Goal: Transaction & Acquisition: Download file/media

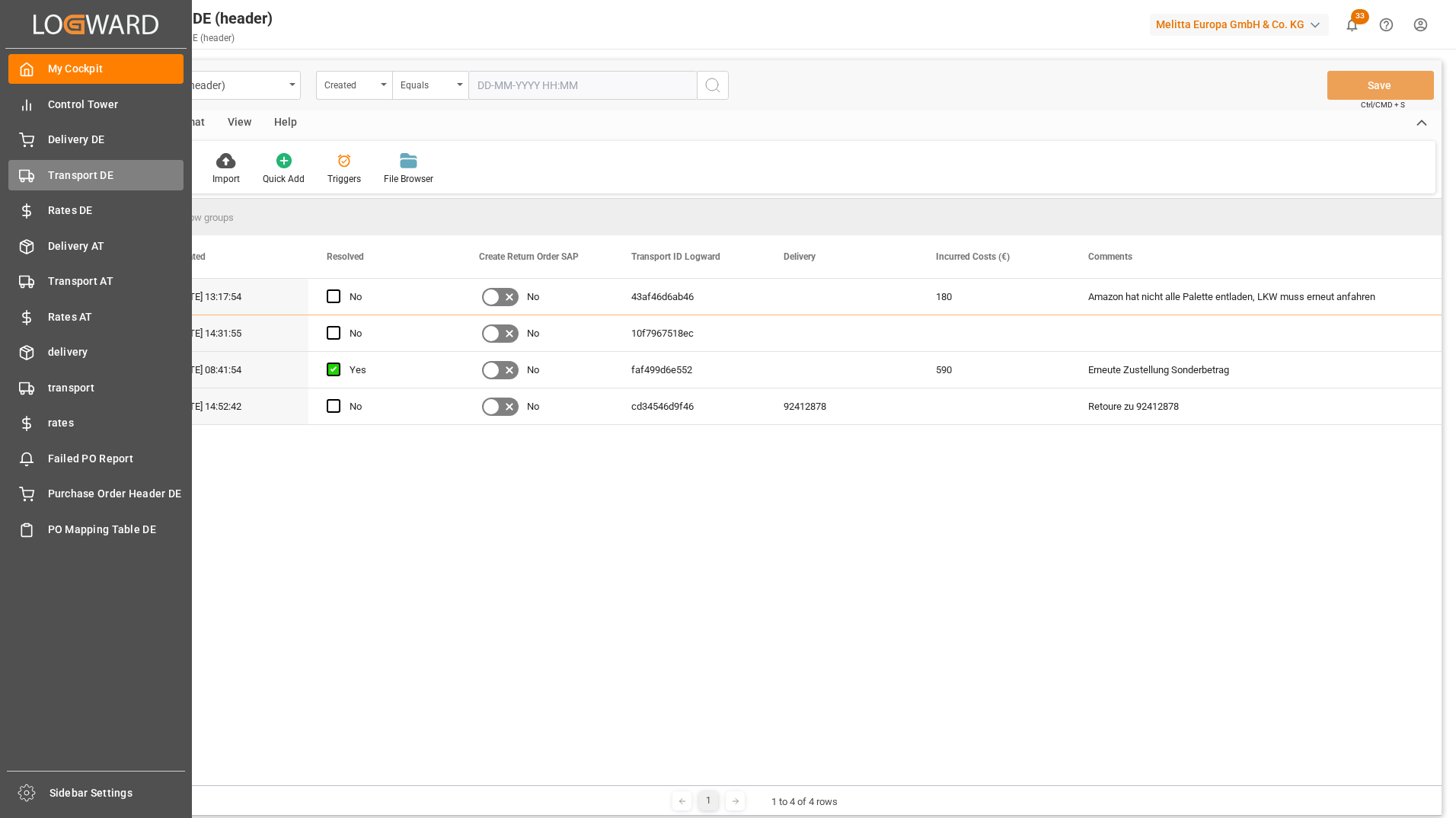
click at [91, 178] on span "Transport DE" at bounding box center [116, 176] width 136 height 16
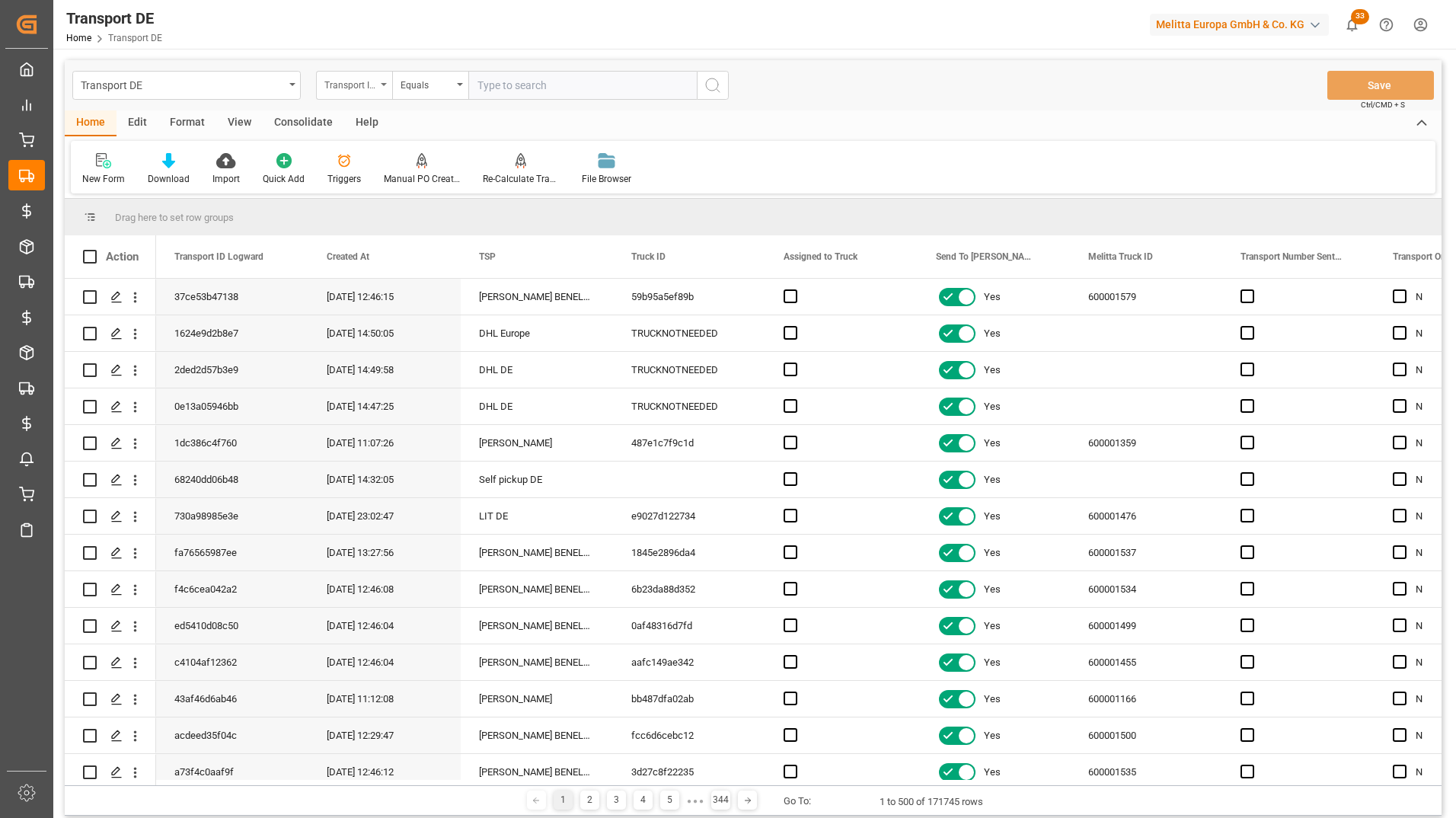
click at [361, 83] on div "Transport ID Logward" at bounding box center [350, 83] width 52 height 17
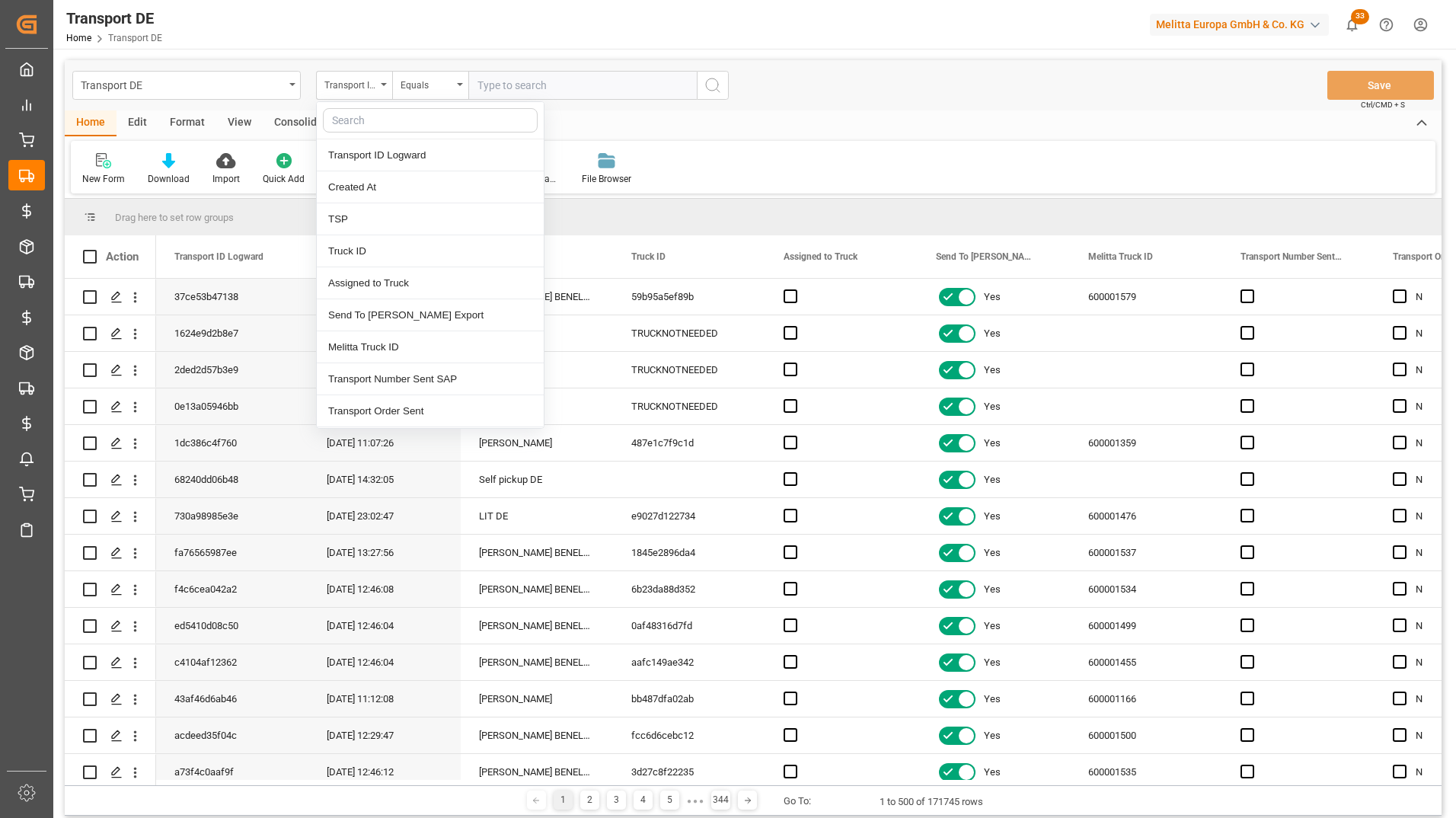
click at [359, 117] on input "text" at bounding box center [430, 120] width 215 height 25
type input "dd"
click at [382, 159] on div "DD Code" at bounding box center [430, 155] width 227 height 32
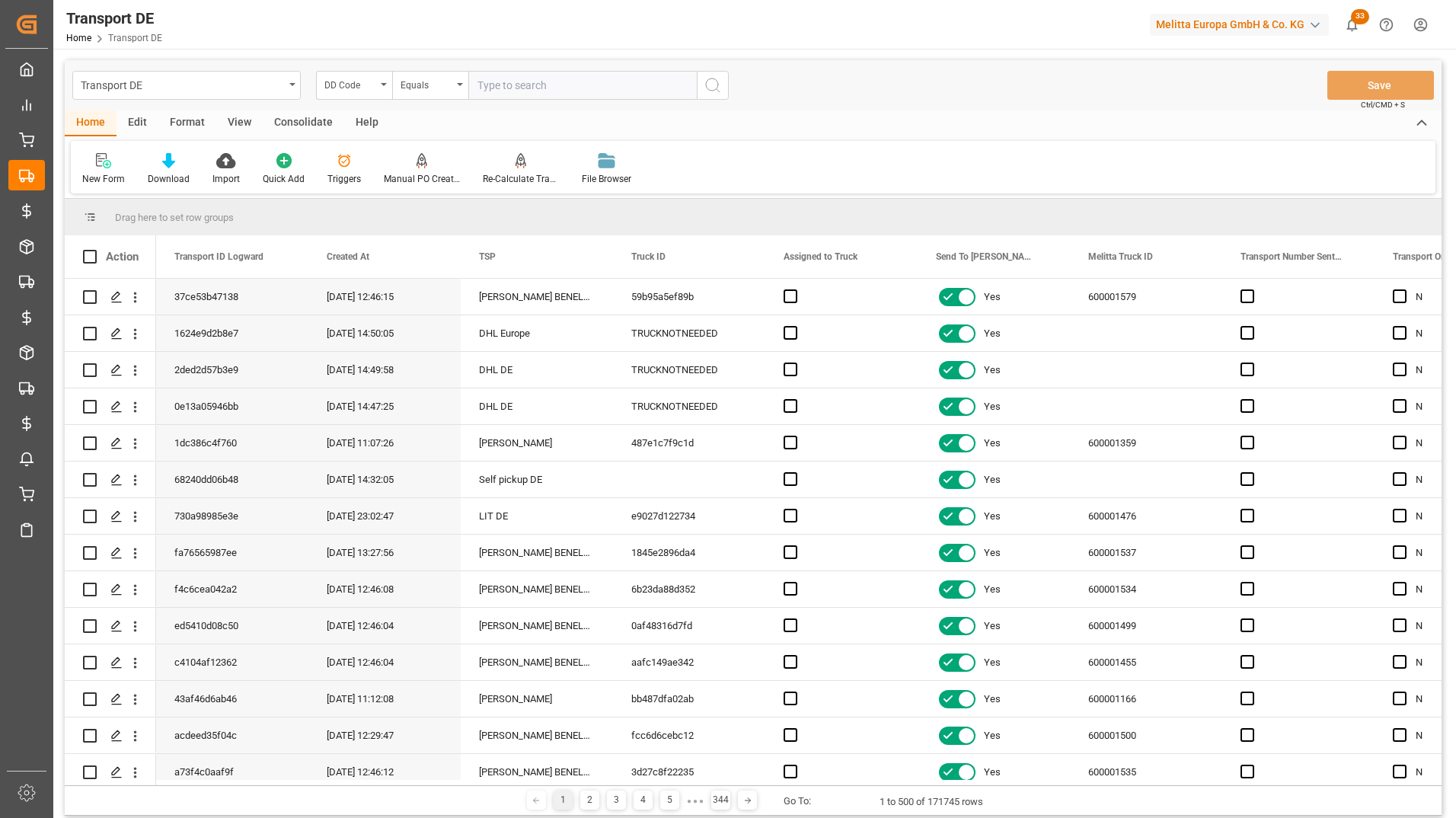
click at [504, 86] on input "text" at bounding box center [582, 84] width 228 height 29
paste input "20575"
type input "20575"
click at [464, 86] on div "Equals" at bounding box center [430, 84] width 76 height 29
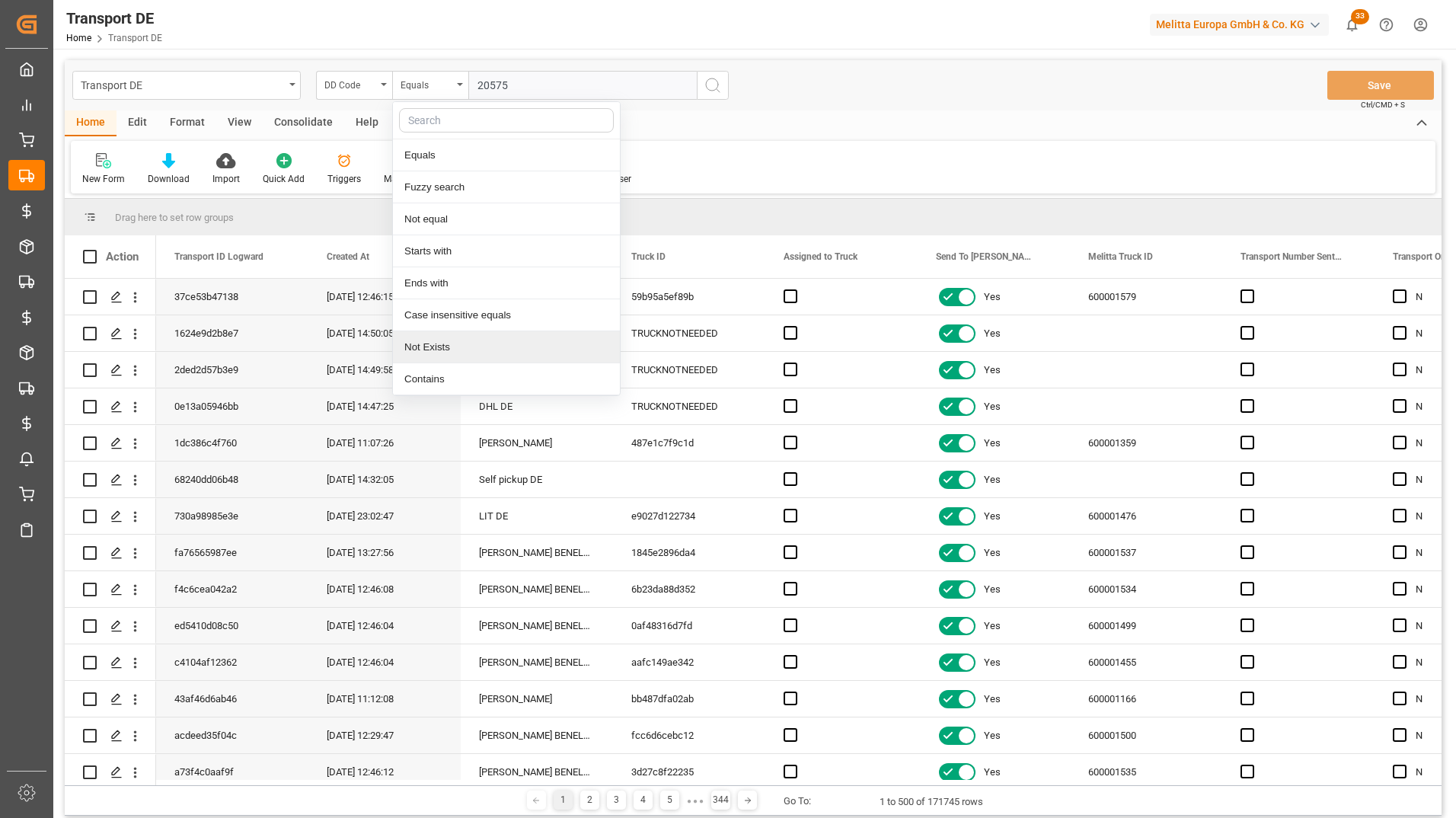
click at [443, 346] on div "Not Exists" at bounding box center [506, 347] width 227 height 32
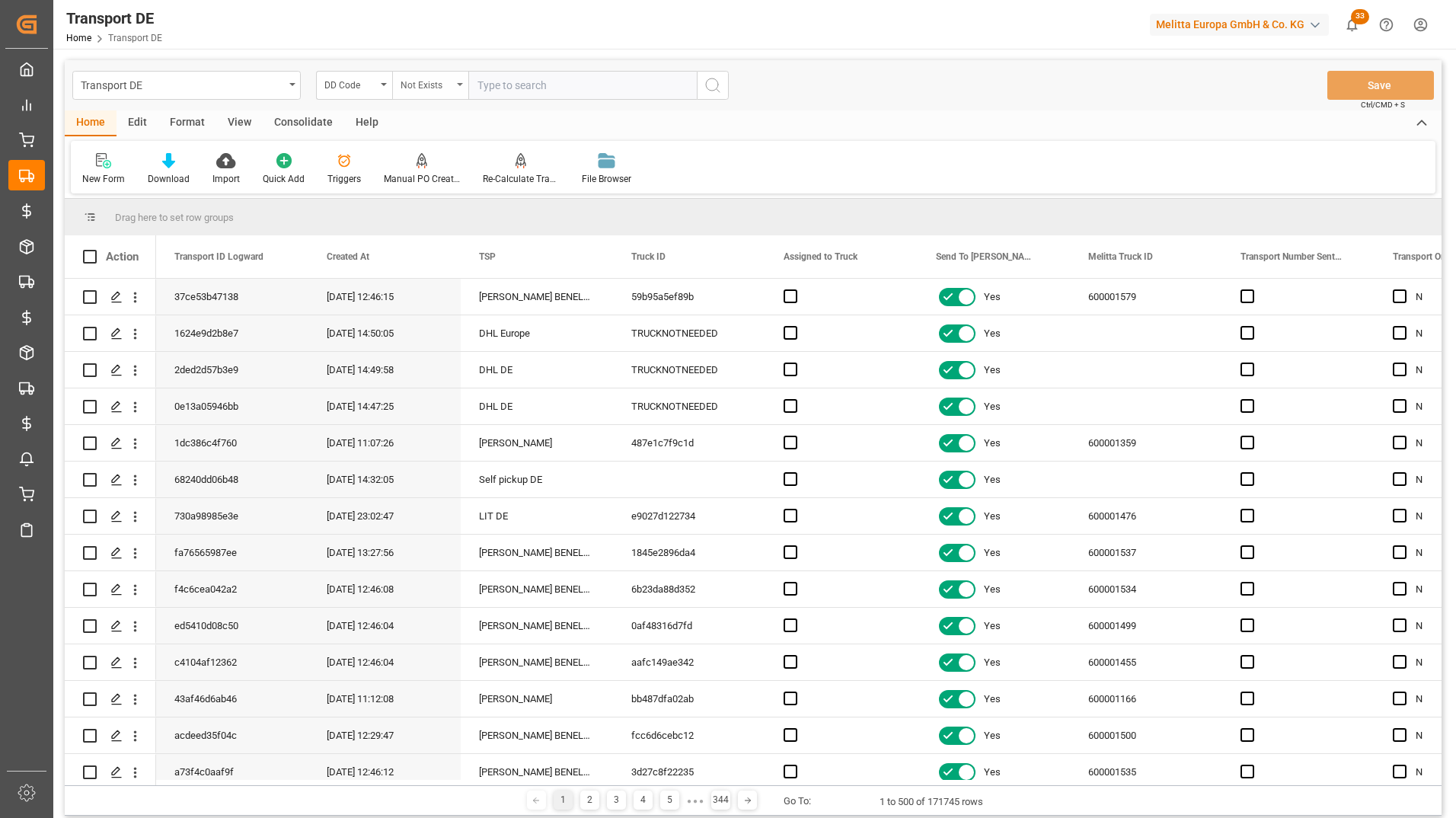
click at [429, 78] on div "Not Exists" at bounding box center [426, 83] width 52 height 17
click at [445, 194] on div "Fuzzy search" at bounding box center [506, 187] width 227 height 32
click at [526, 87] on input "text" at bounding box center [582, 84] width 228 height 29
paste input "20575"
type input "20575"
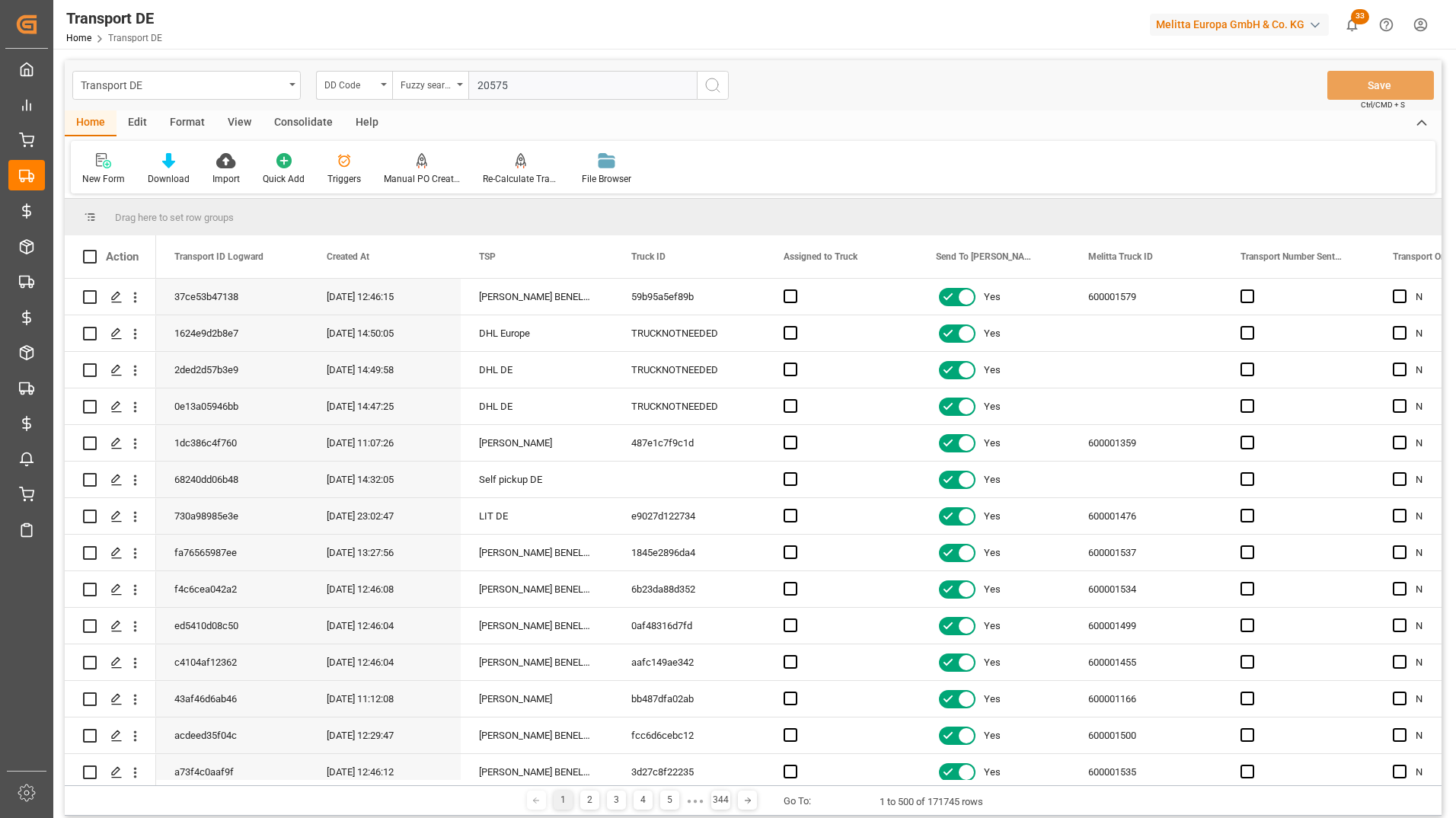
click at [715, 85] on icon "search button" at bounding box center [712, 85] width 18 height 18
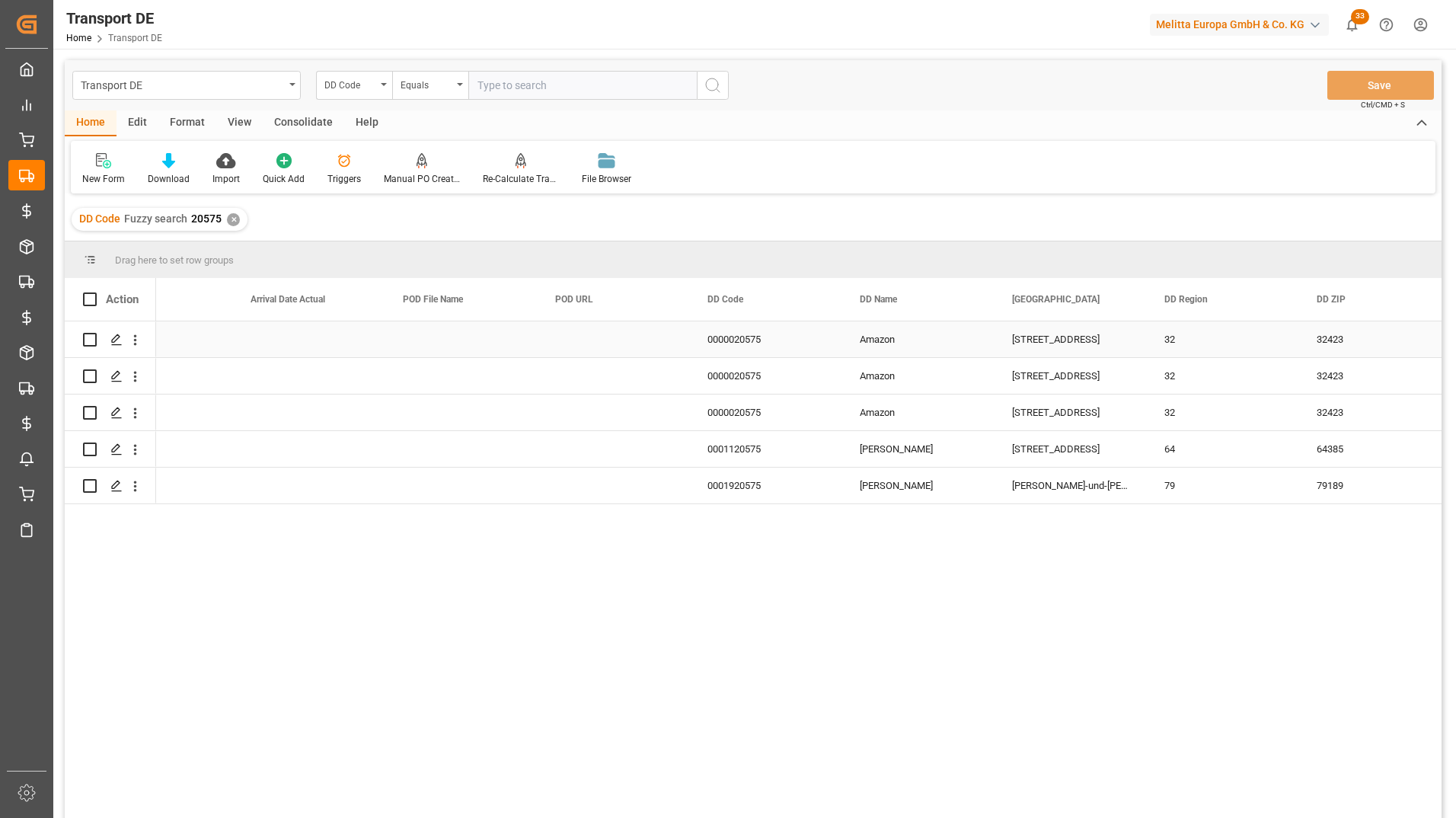
click at [744, 336] on div "0000020575" at bounding box center [766, 339] width 152 height 36
click at [514, 84] on input "text" at bounding box center [582, 84] width 228 height 29
paste input "0000020575"
type input "0000020575"
click at [709, 84] on icon "search button" at bounding box center [712, 85] width 18 height 18
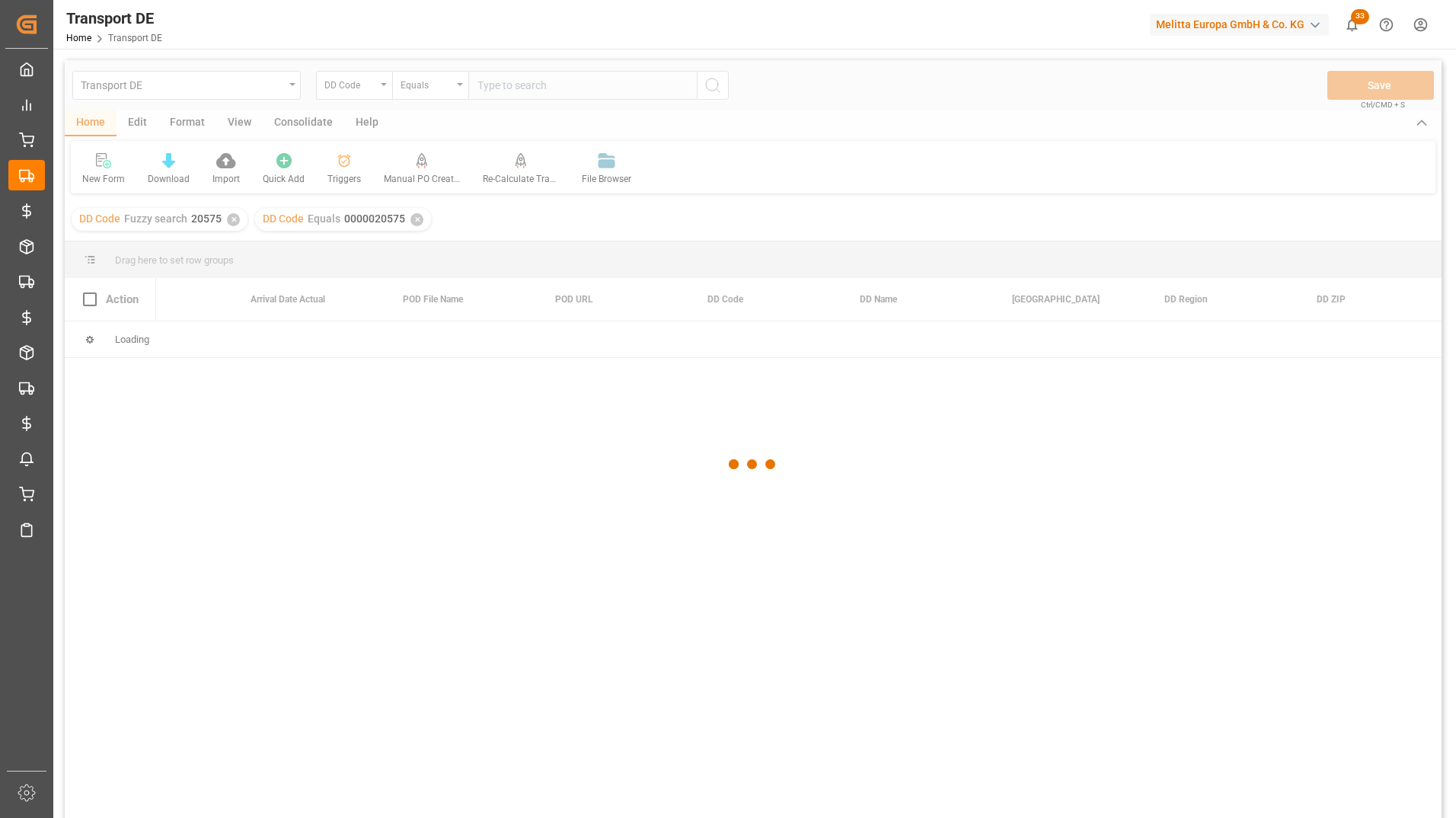
click at [234, 222] on div at bounding box center [753, 464] width 1377 height 809
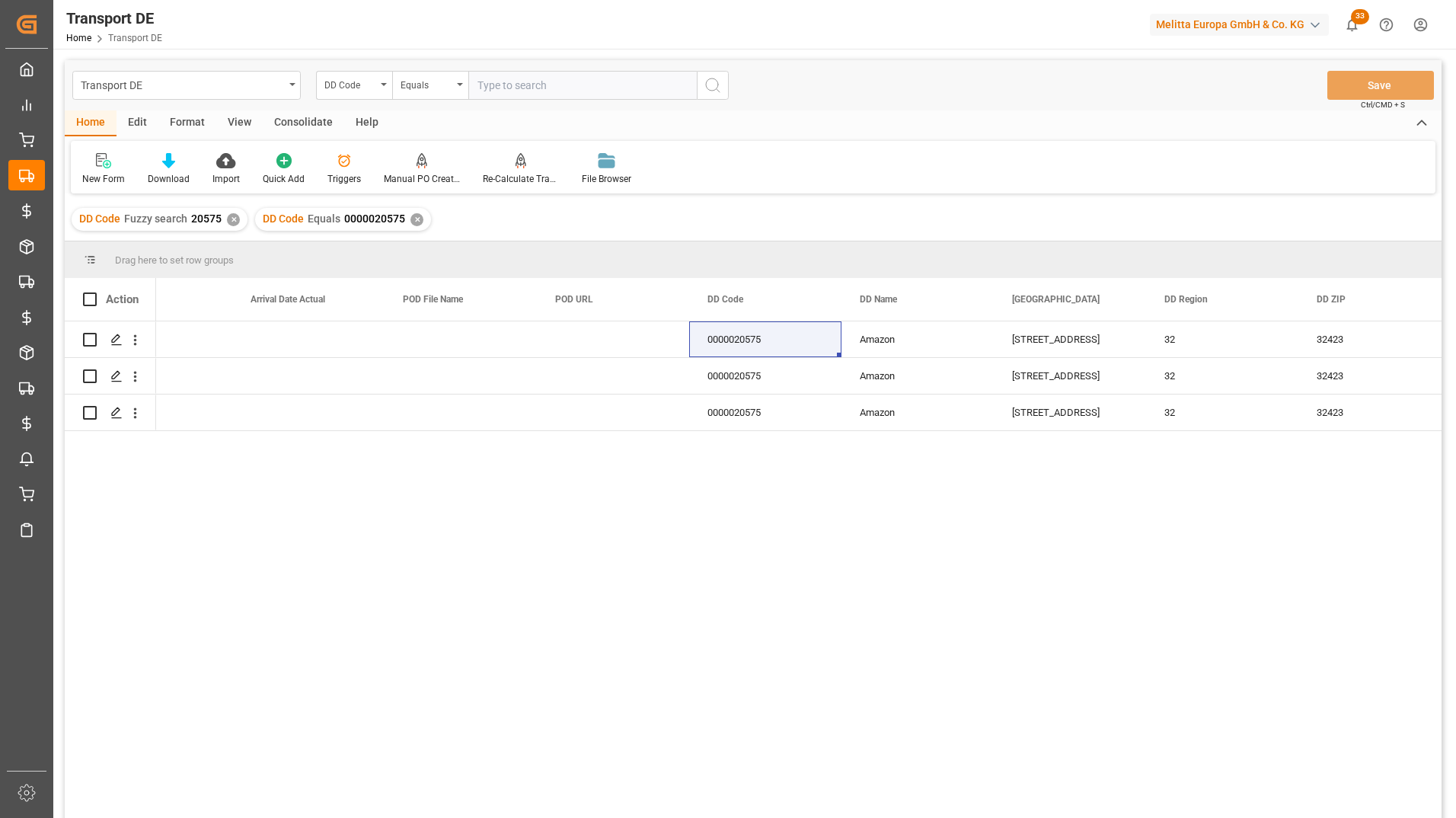
click at [234, 217] on div "✕" at bounding box center [233, 219] width 13 height 13
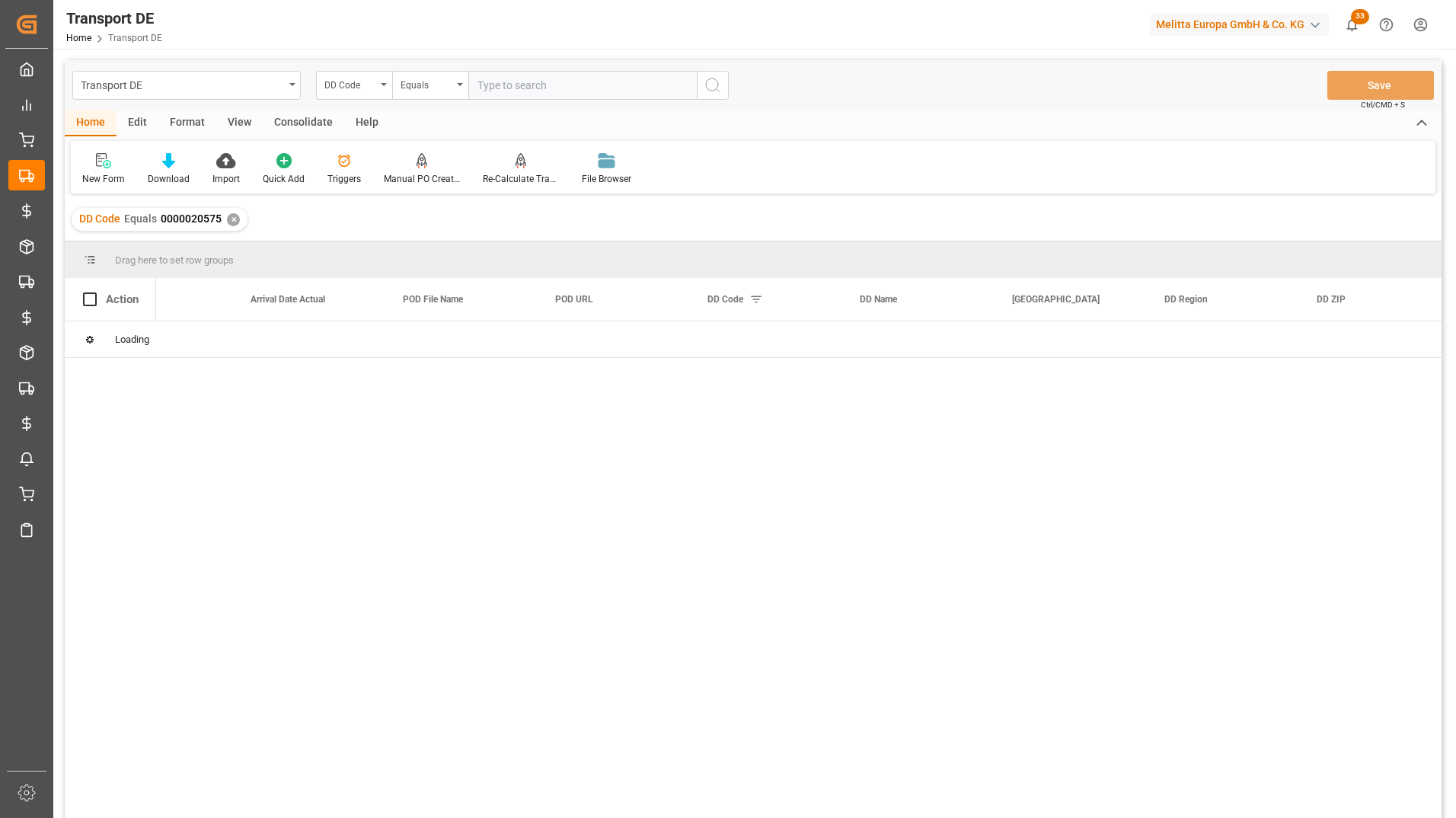
click at [332, 480] on div at bounding box center [799, 574] width 1286 height 506
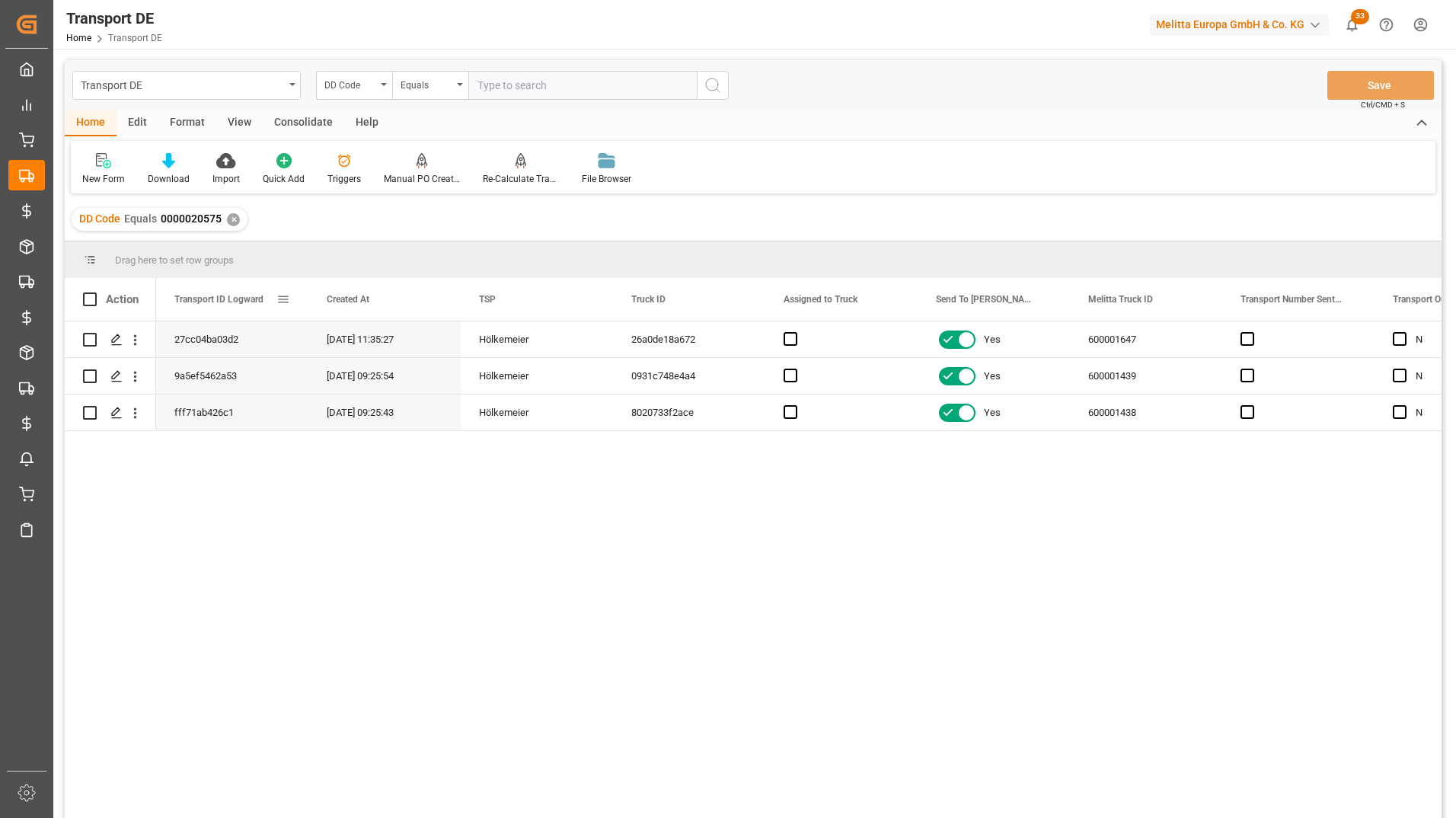
click at [286, 296] on span at bounding box center [283, 299] width 14 height 14
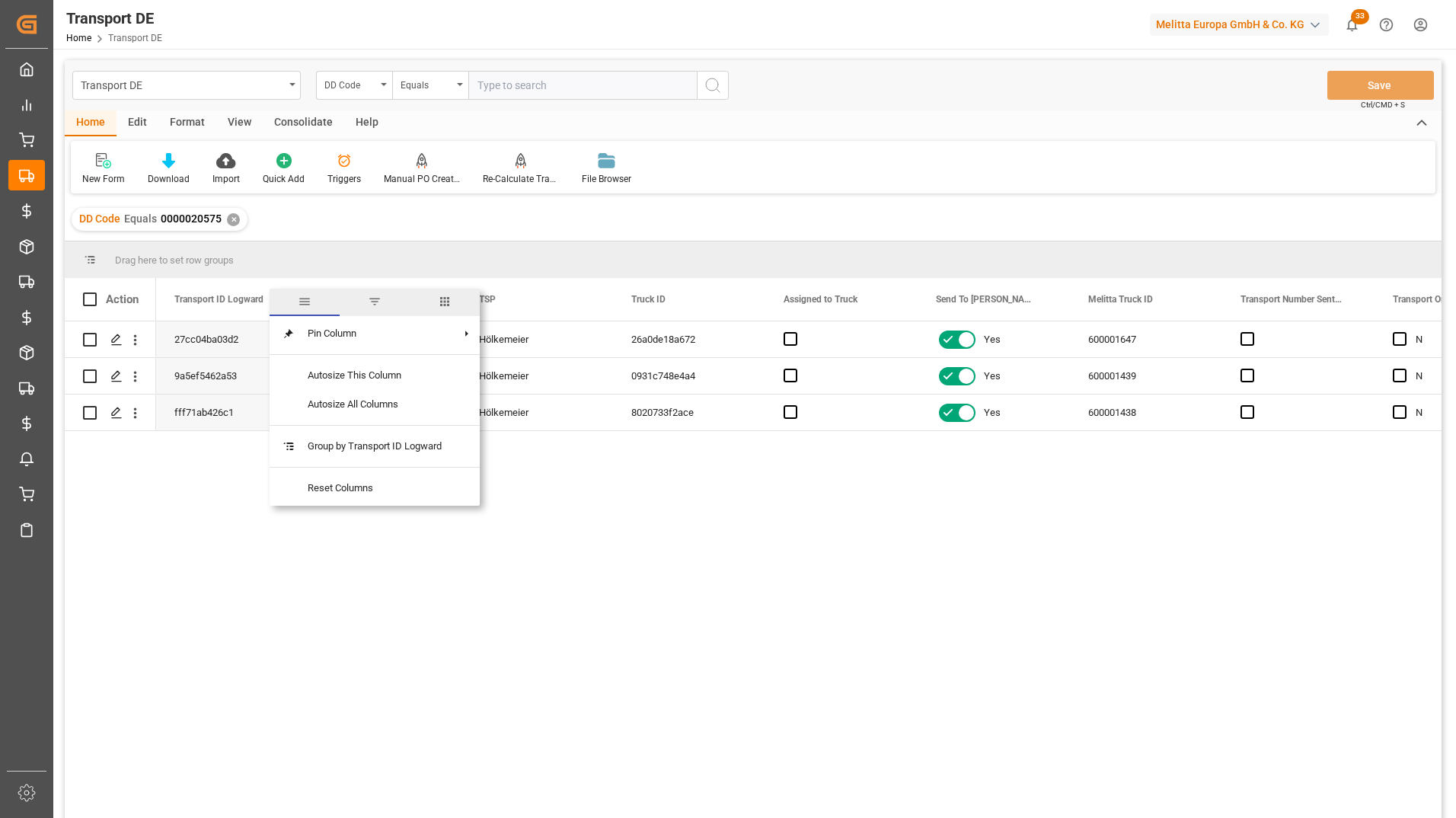
click at [463, 309] on span "columns" at bounding box center [445, 301] width 70 height 27
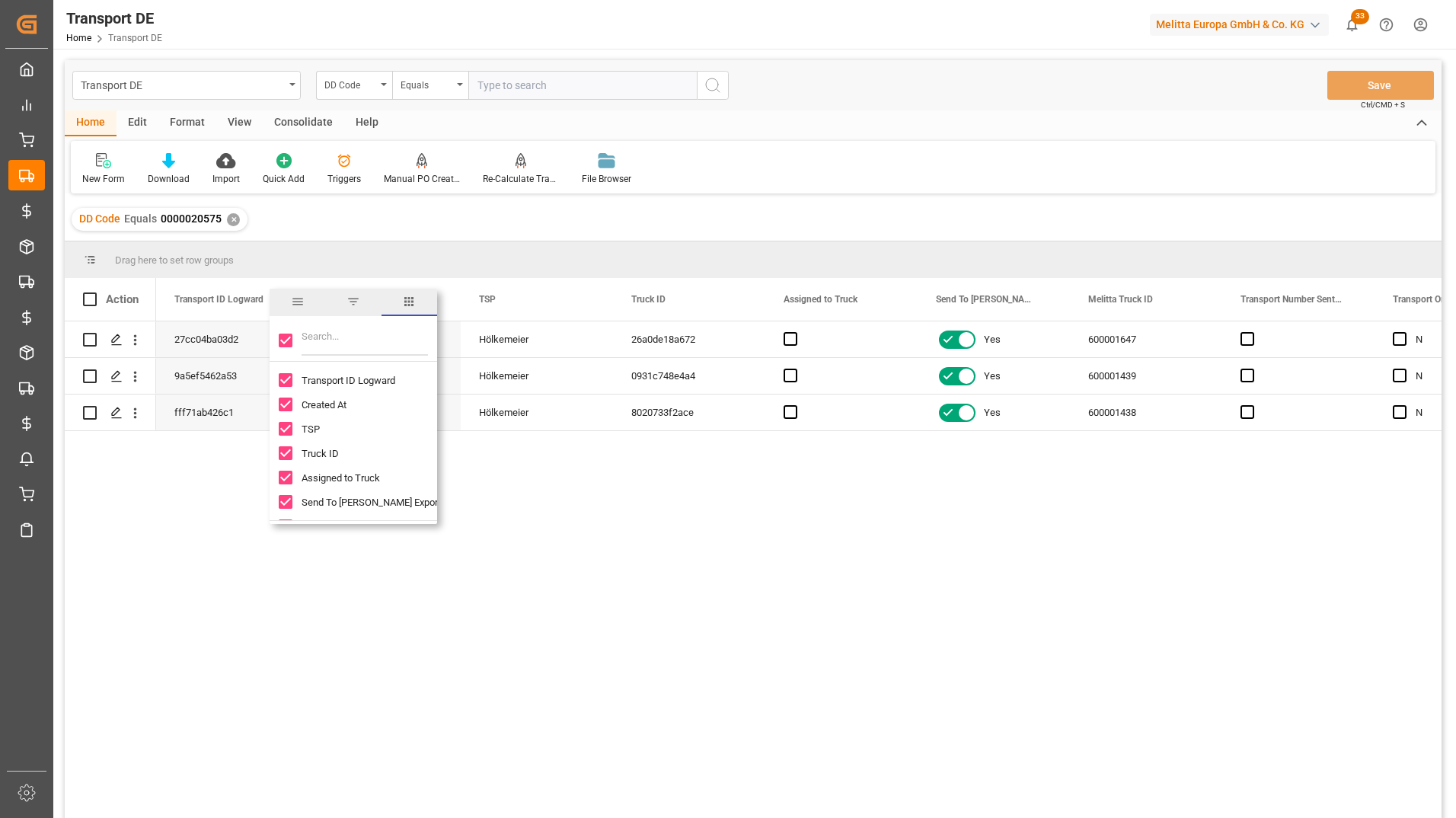
click at [286, 342] on input "Toggle Select All Columns" at bounding box center [285, 340] width 14 height 14
checkbox input "false"
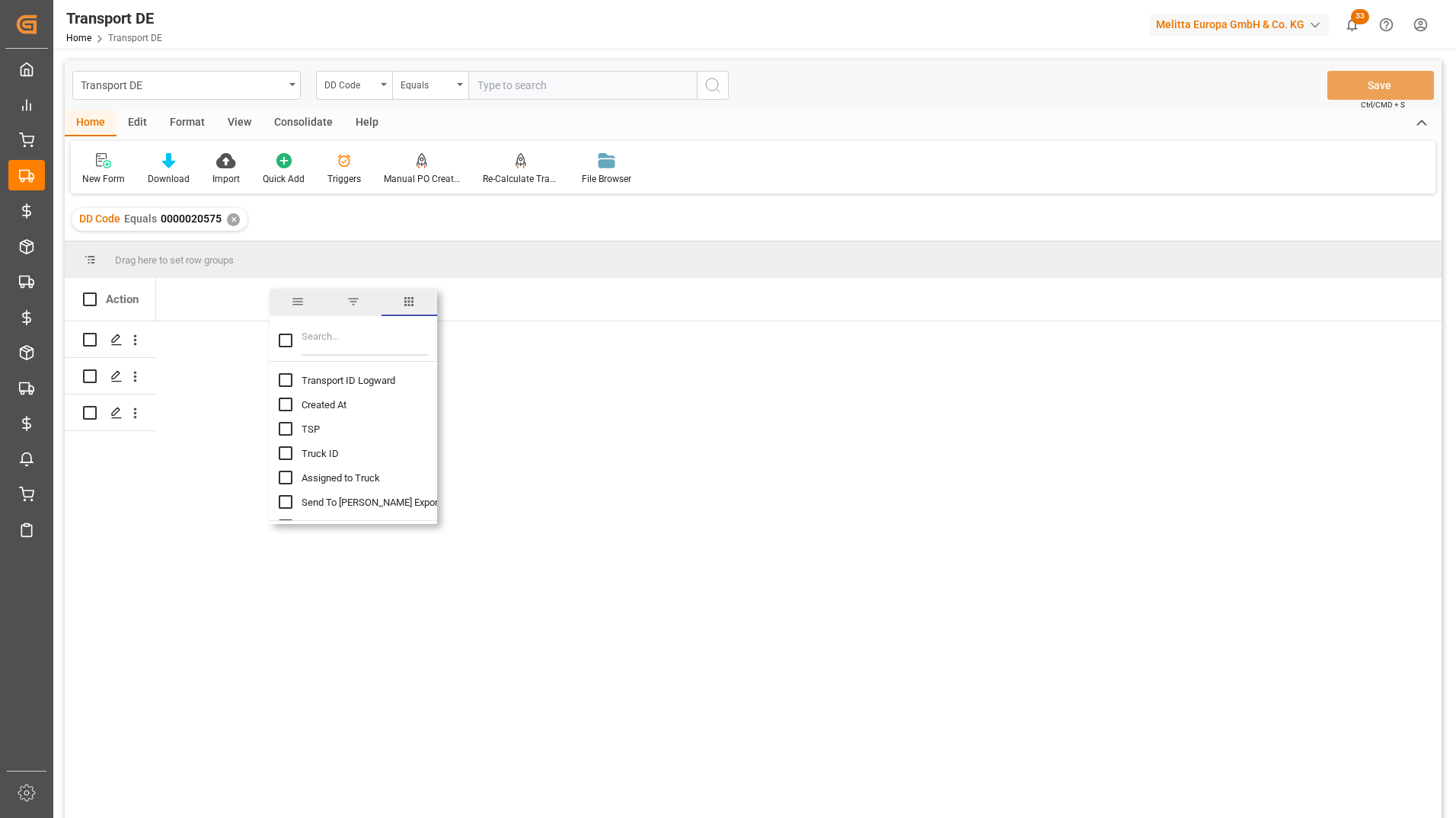
checkbox input "false"
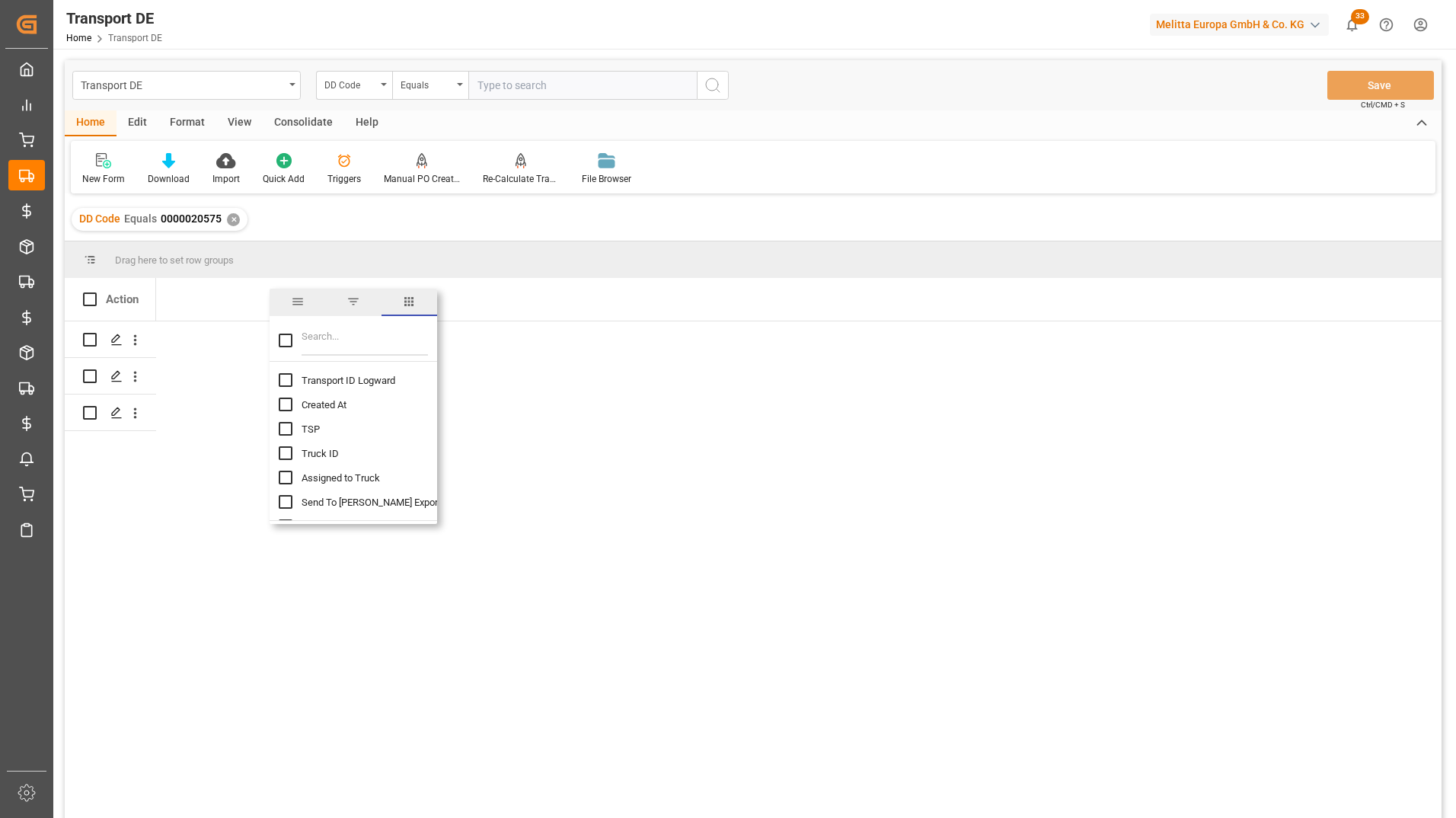
checkbox input "false"
click at [285, 380] on input "Transport ID Logward column toggle visibility (hidden)" at bounding box center [285, 380] width 14 height 14
checkbox input "true"
checkbox input "false"
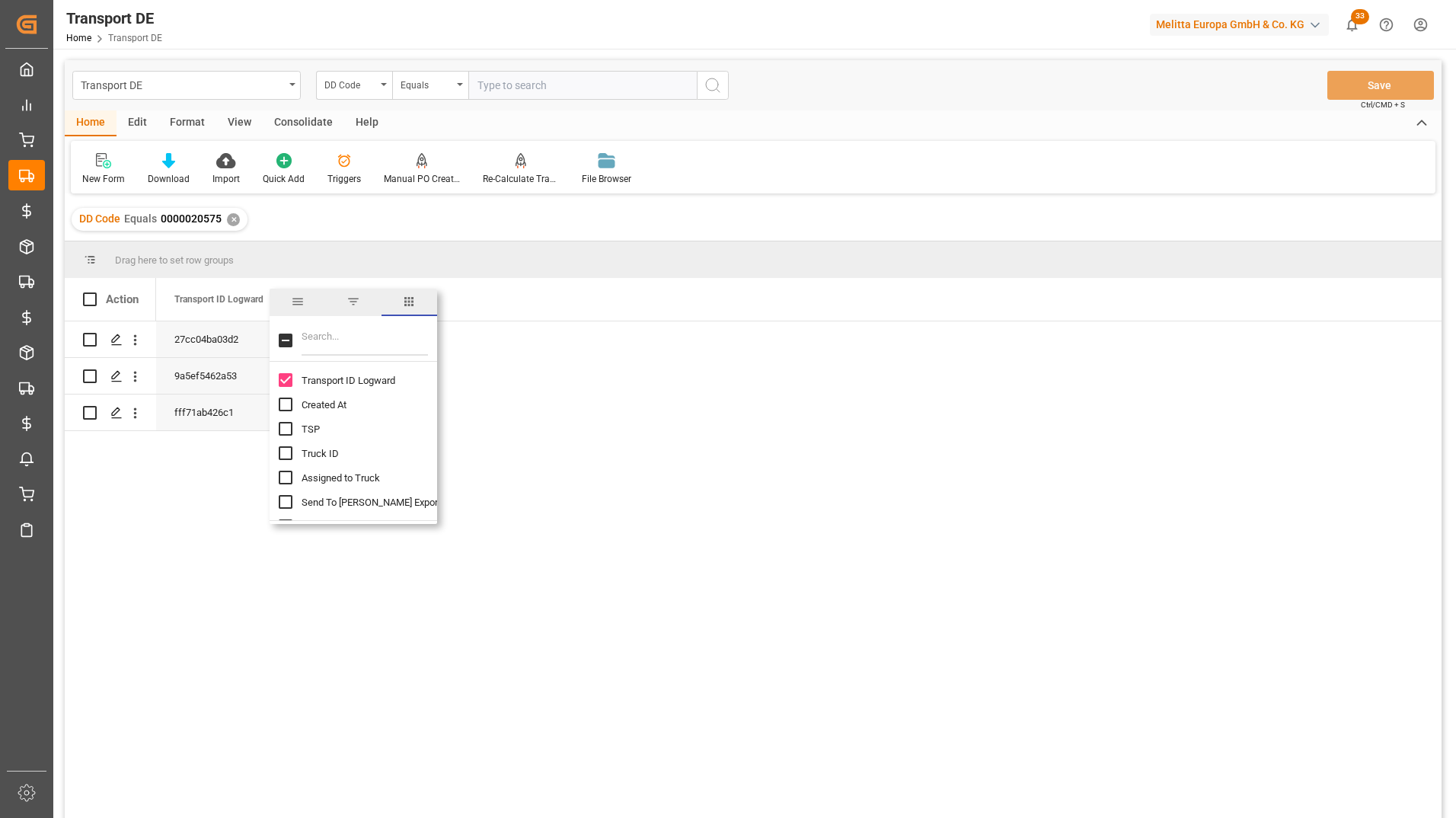
click at [284, 429] on input "TSP column toggle visibility (hidden)" at bounding box center [285, 428] width 14 height 14
checkbox input "true"
click at [312, 341] on input "Filter Columns Input" at bounding box center [364, 340] width 126 height 30
type input "meli"
click at [285, 382] on input "Melitta Truck ID column toggle visibility (hidden)" at bounding box center [285, 380] width 14 height 14
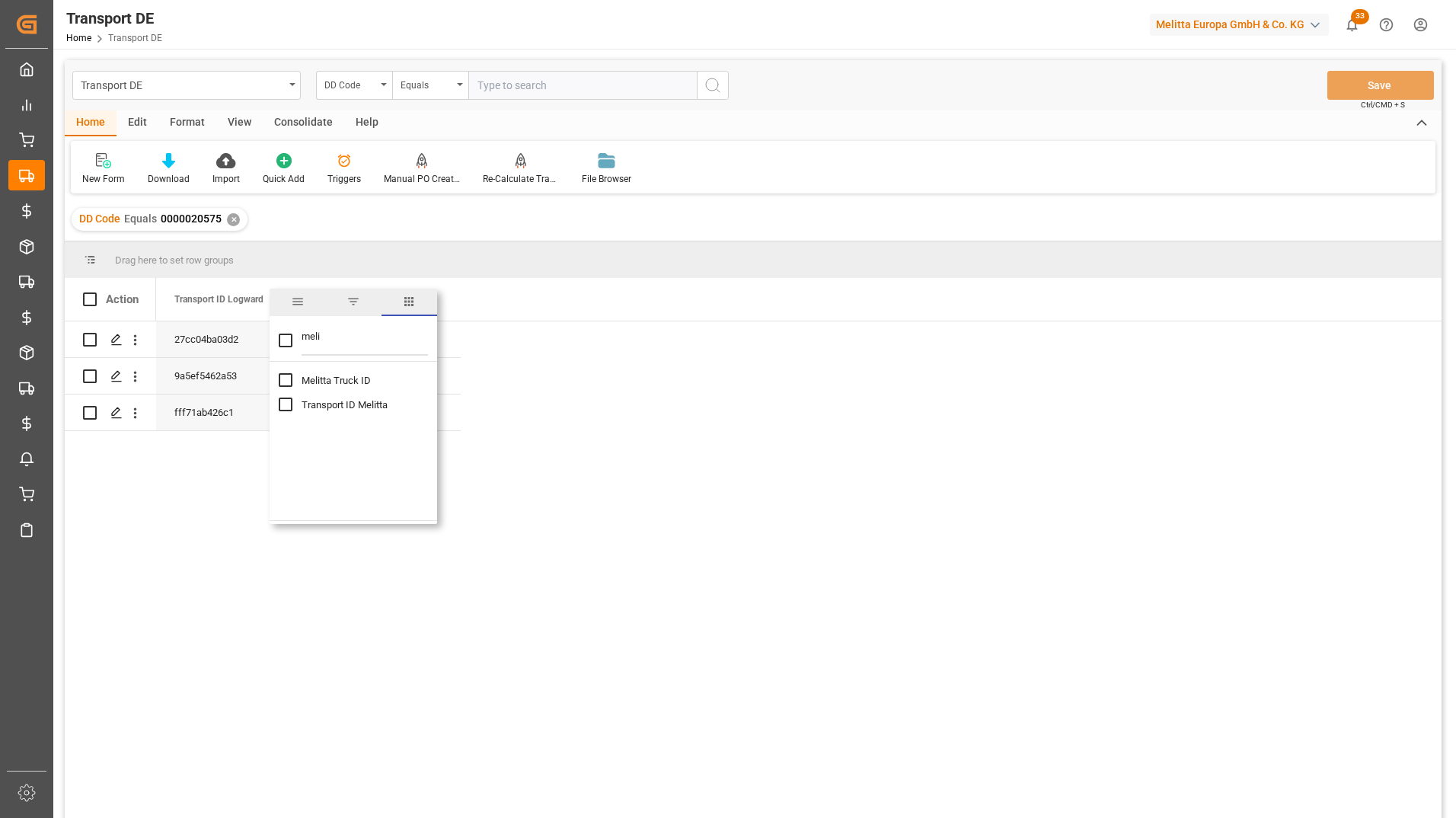
checkbox input "true"
checkbox input "false"
drag, startPoint x: 345, startPoint y: 342, endPoint x: 298, endPoint y: 346, distance: 47.2
click at [298, 346] on div "meli" at bounding box center [353, 341] width 168 height 43
type input "dat"
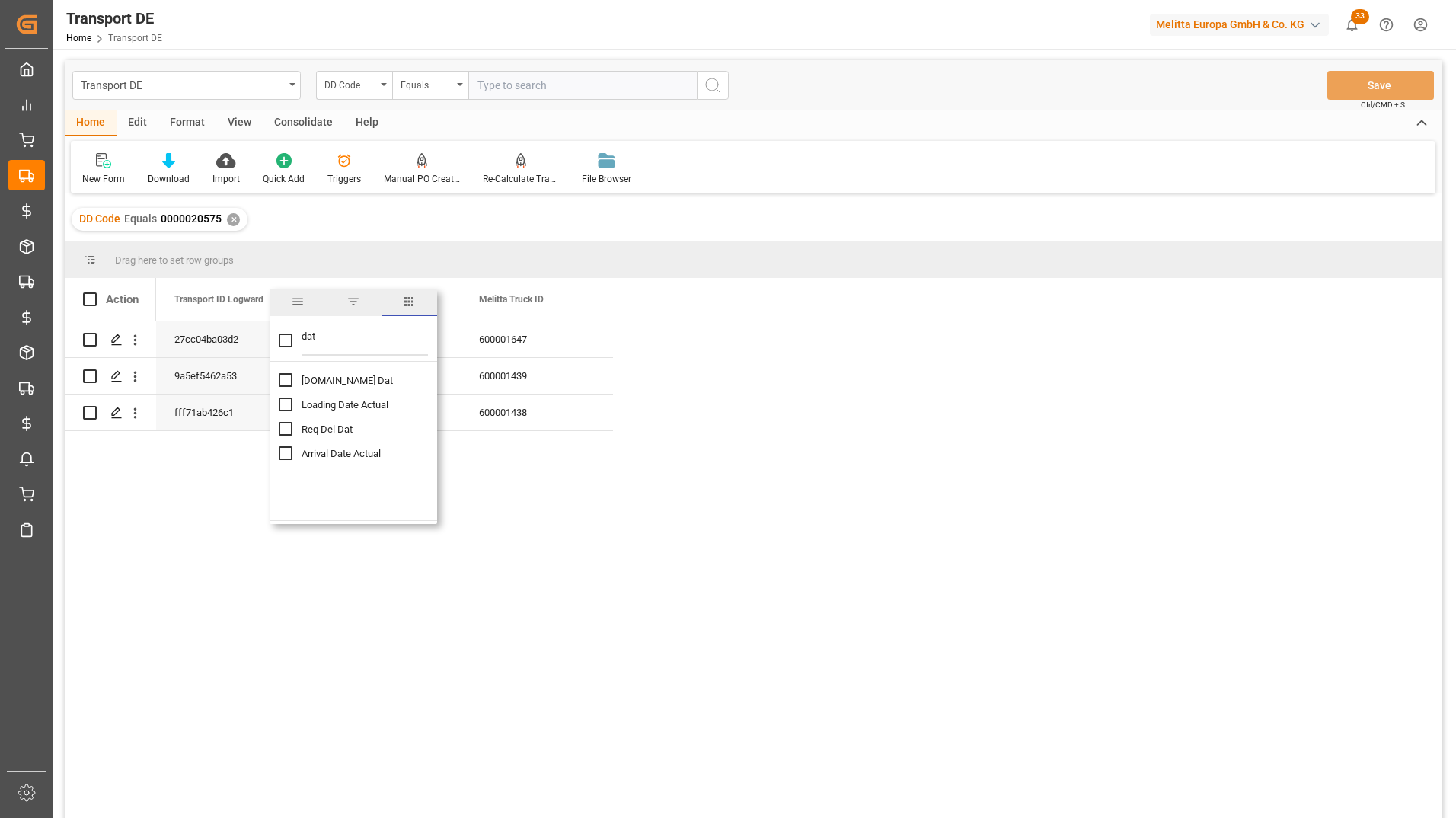
click at [281, 379] on input "Pl.GI Dat column toggle visibility (hidden)" at bounding box center [285, 380] width 14 height 14
checkbox input "true"
checkbox input "false"
click at [284, 404] on input "Loading Date Actual column toggle visibility (hidden)" at bounding box center [285, 404] width 14 height 14
checkbox input "true"
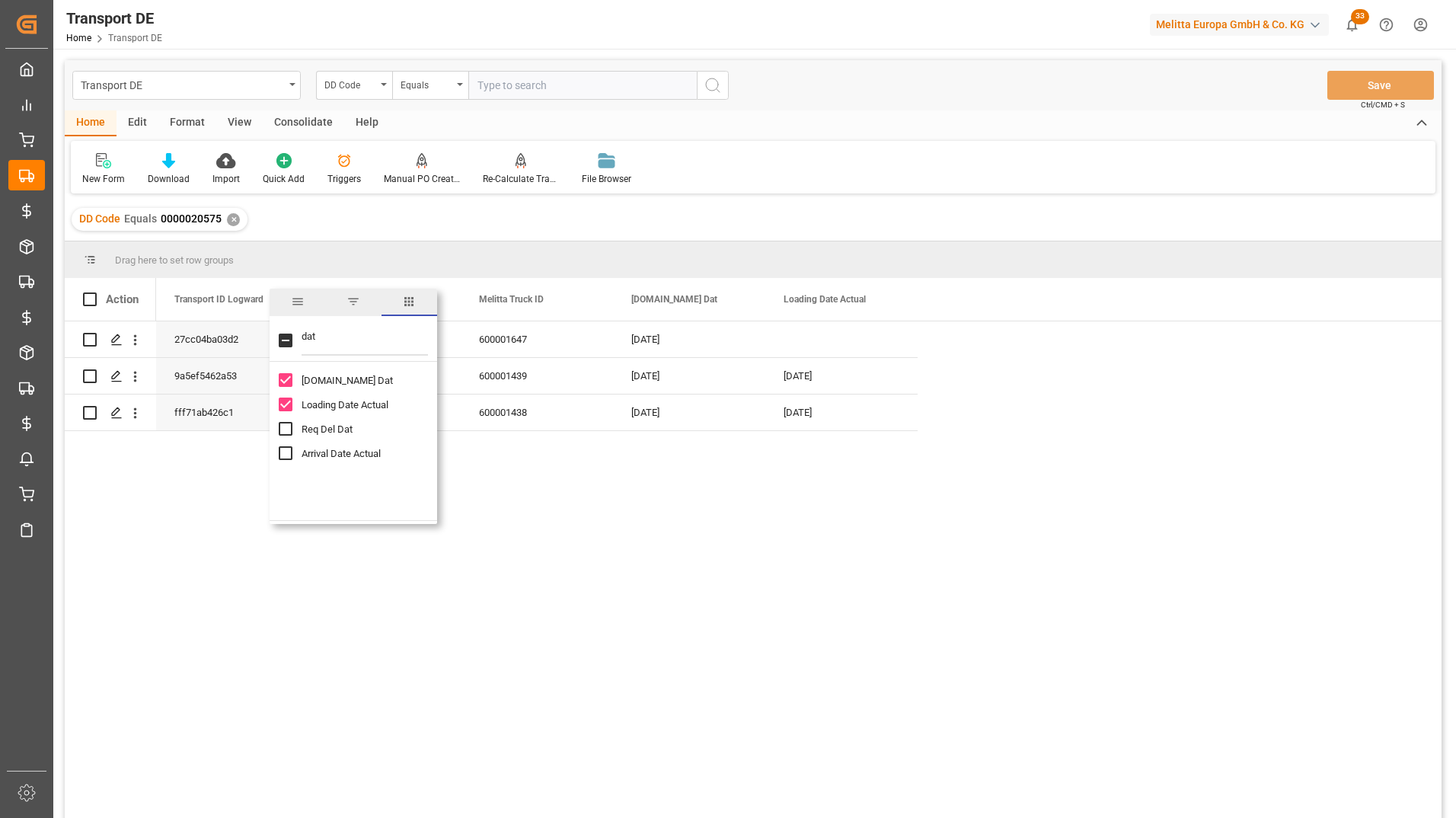
click at [292, 430] on input "Req Del Dat column toggle visibility (hidden)" at bounding box center [285, 428] width 14 height 14
checkbox input "true"
drag, startPoint x: 341, startPoint y: 334, endPoint x: 292, endPoint y: 337, distance: 49.1
click at [292, 337] on div "dat" at bounding box center [353, 341] width 168 height 43
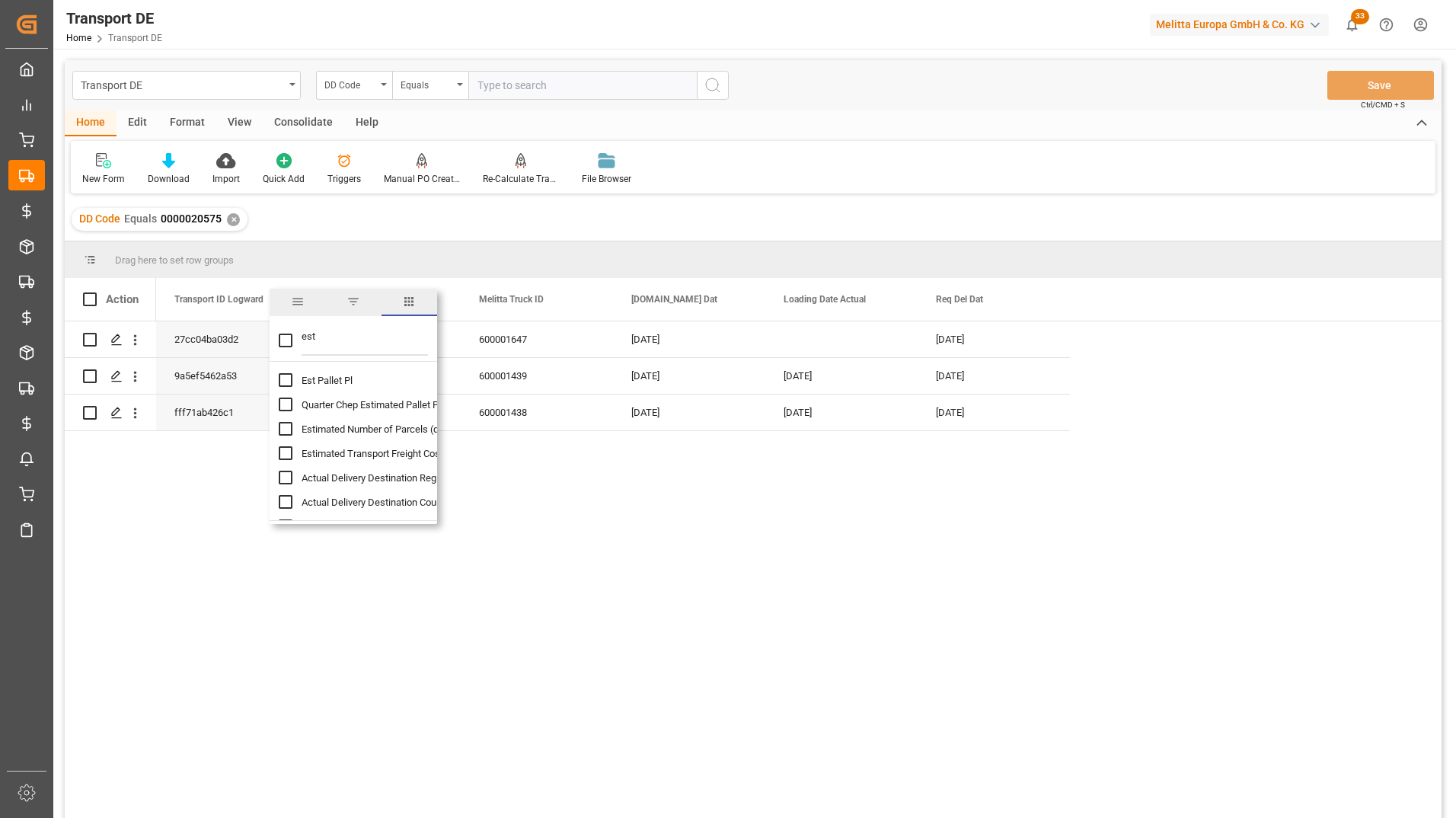
type input "est"
click at [292, 384] on input "Est Pallet Pl column toggle visibility (hidden)" at bounding box center [285, 380] width 14 height 14
checkbox input "true"
checkbox input "false"
drag, startPoint x: 349, startPoint y: 332, endPoint x: 286, endPoint y: 337, distance: 63.2
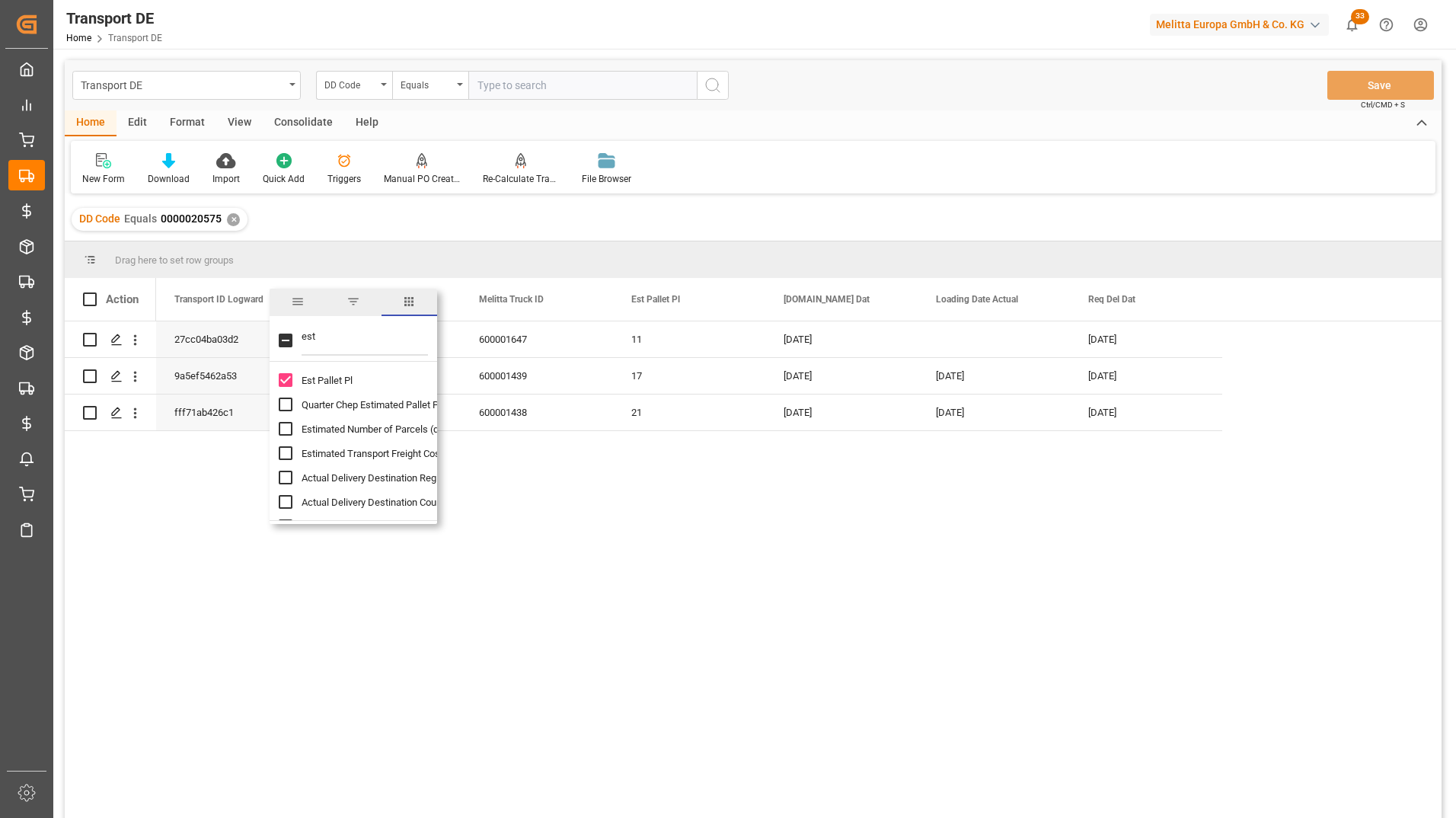
click at [288, 337] on div "est" at bounding box center [353, 341] width 168 height 43
type input "act"
click at [283, 380] on input "Actual Pallet Places (aggregation) column toggle visibility (hidden)" at bounding box center [285, 380] width 14 height 14
checkbox input "true"
drag, startPoint x: 325, startPoint y: 339, endPoint x: 301, endPoint y: 339, distance: 24.0
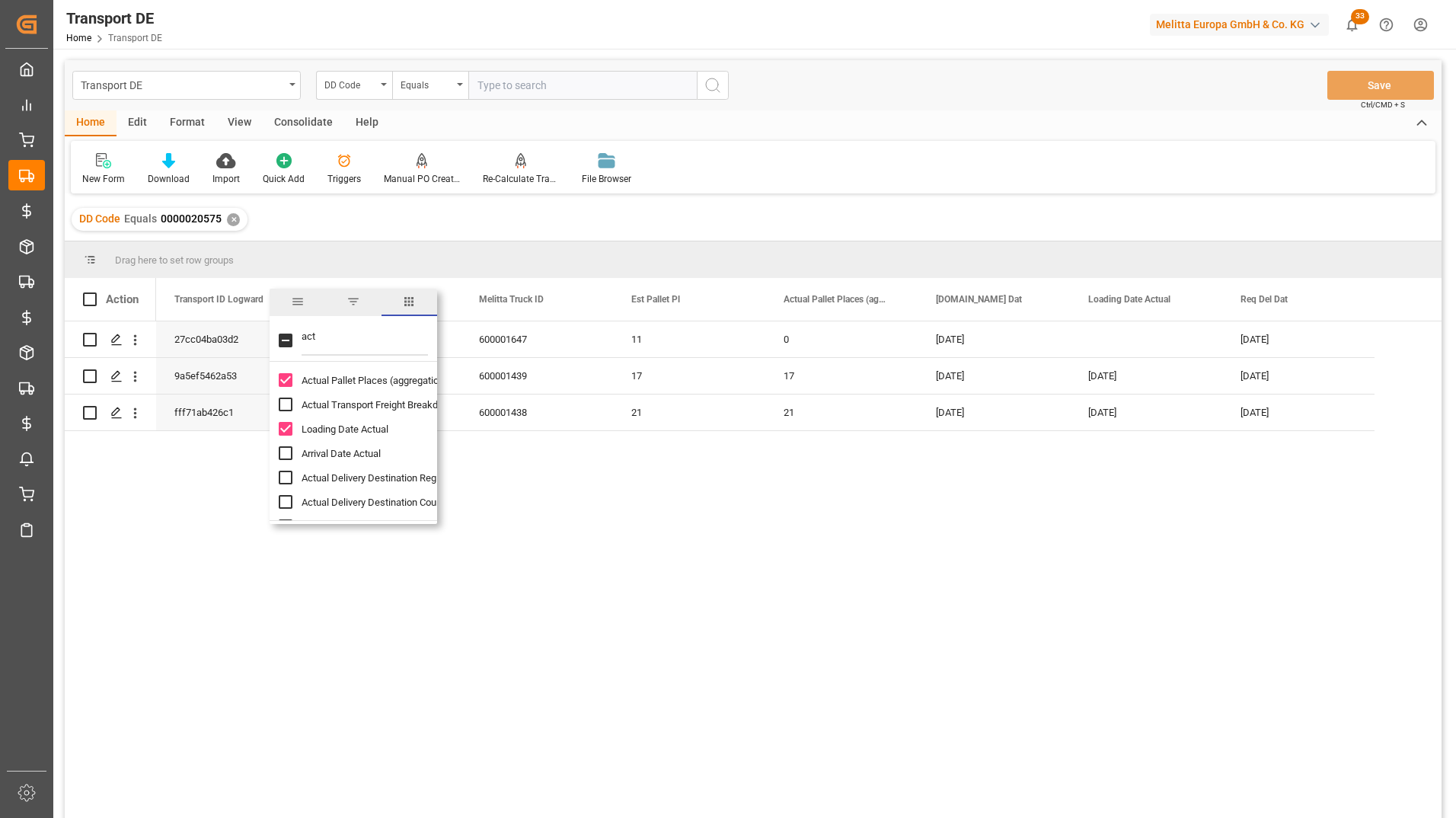
click at [301, 339] on div "act" at bounding box center [353, 341] width 168 height 43
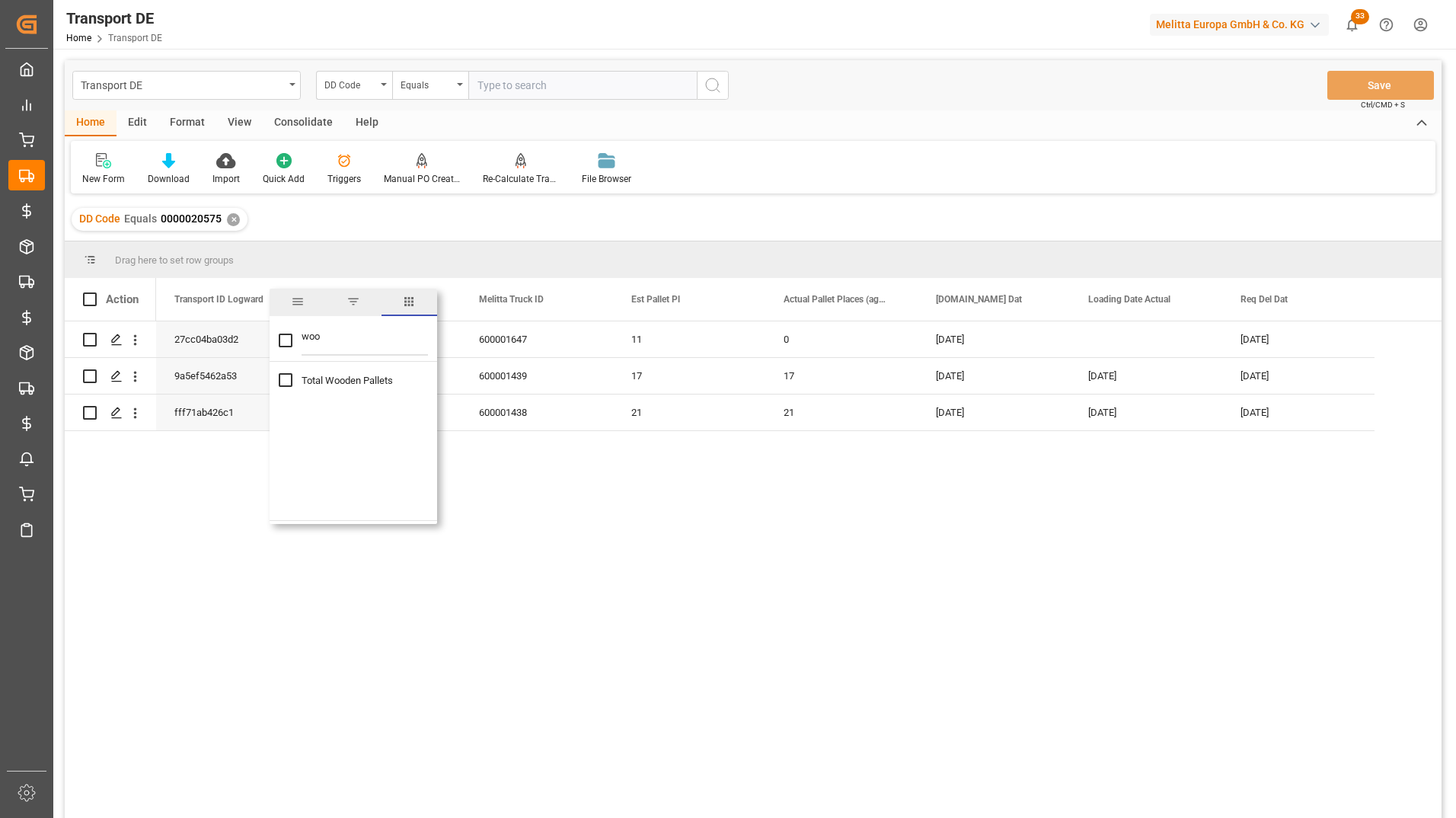
type input "woo"
click at [280, 379] on input "Total Wooden Pallets column toggle visibility (hidden)" at bounding box center [285, 380] width 14 height 14
checkbox input "true"
drag, startPoint x: 336, startPoint y: 324, endPoint x: 283, endPoint y: 324, distance: 53.0
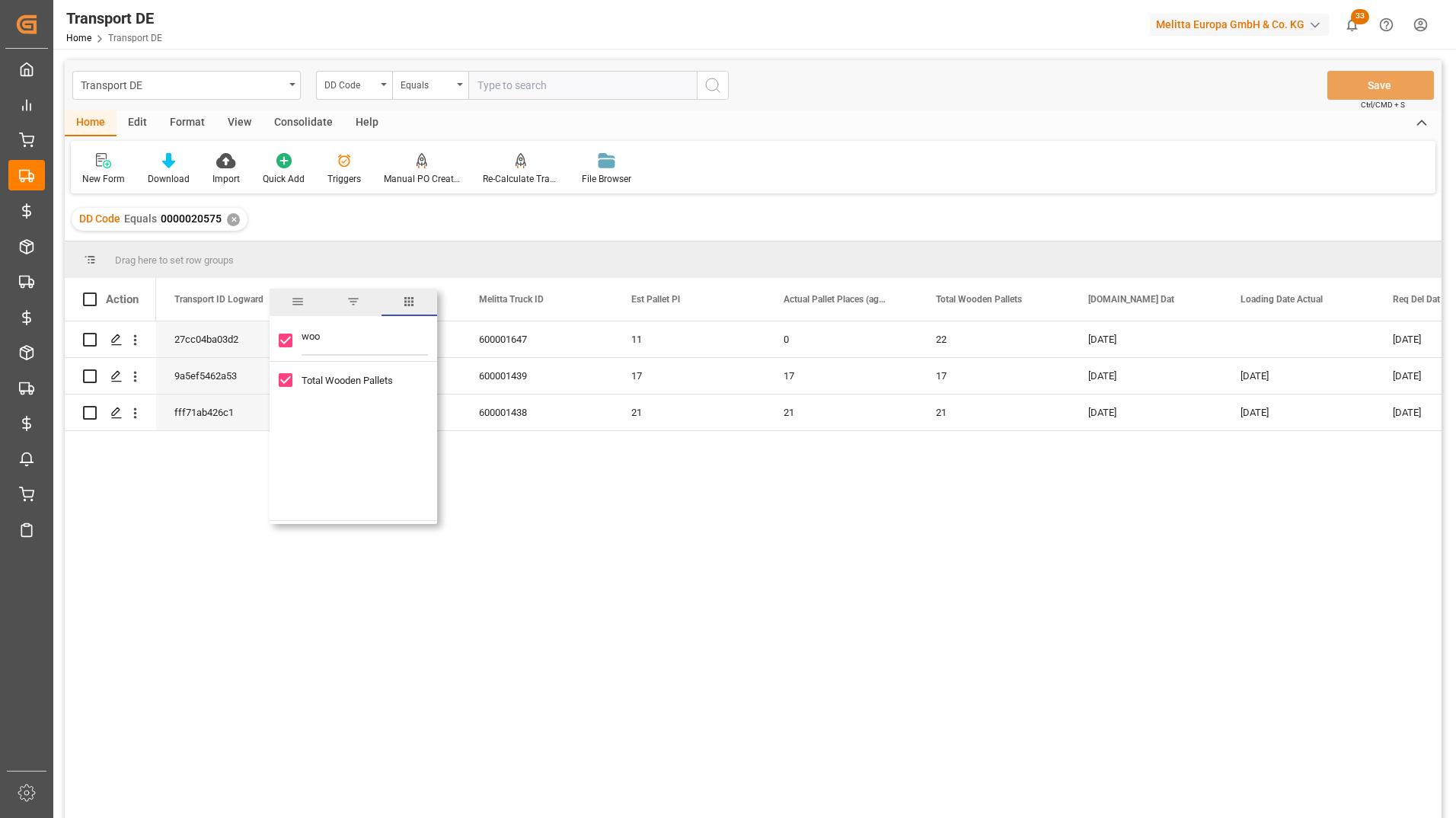
click at [283, 323] on div "woo" at bounding box center [353, 341] width 168 height 43
type input "eu"
checkbox input "false"
type input "eu"
drag, startPoint x: 288, startPoint y: 401, endPoint x: 288, endPoint y: 416, distance: 15.0
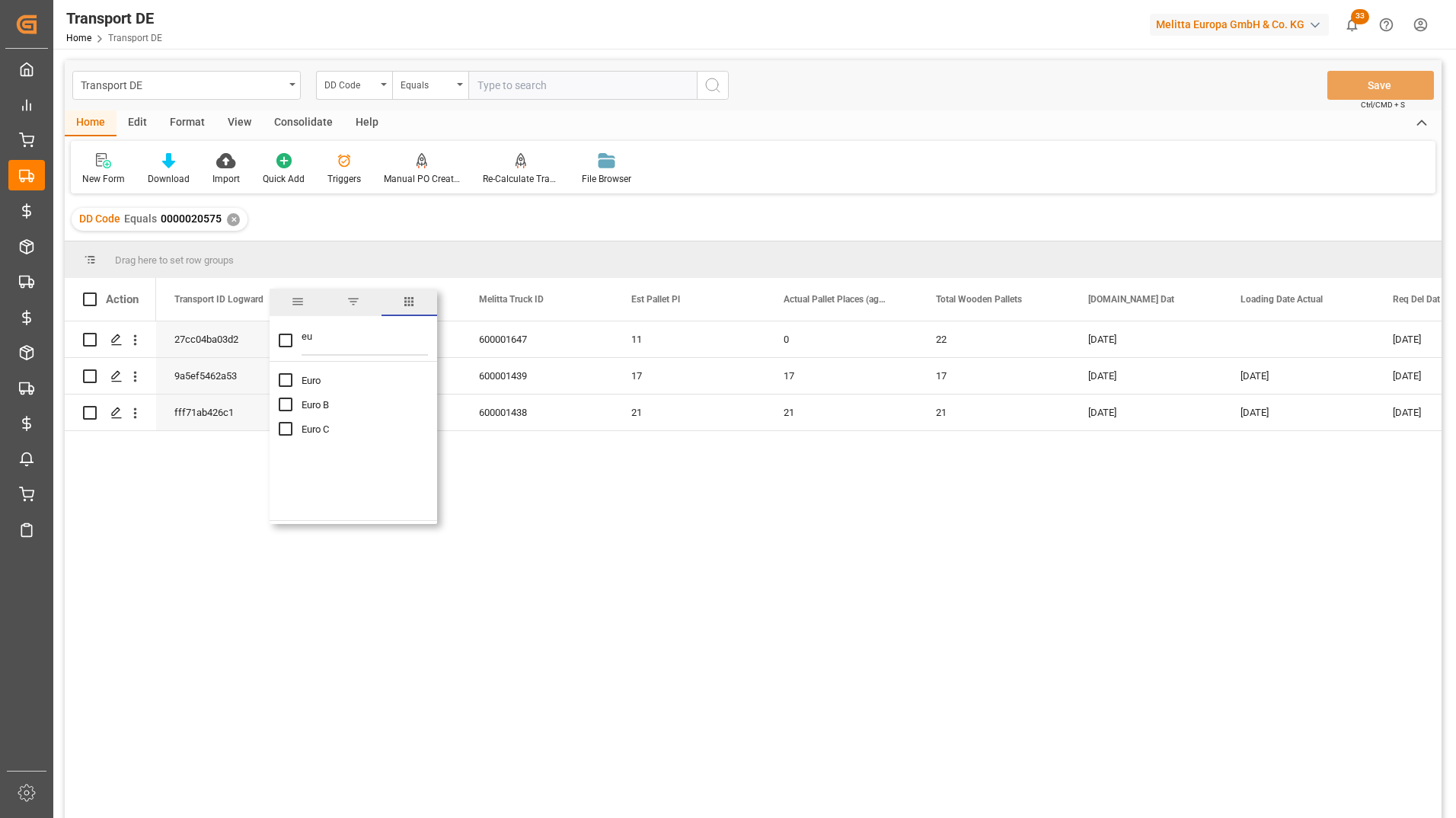
click at [288, 402] on input "Euro B column toggle visibility (hidden)" at bounding box center [285, 404] width 14 height 14
checkbox input "true"
checkbox input "false"
click at [289, 431] on input "Euro C column toggle visibility (hidden)" at bounding box center [285, 428] width 14 height 14
checkbox input "true"
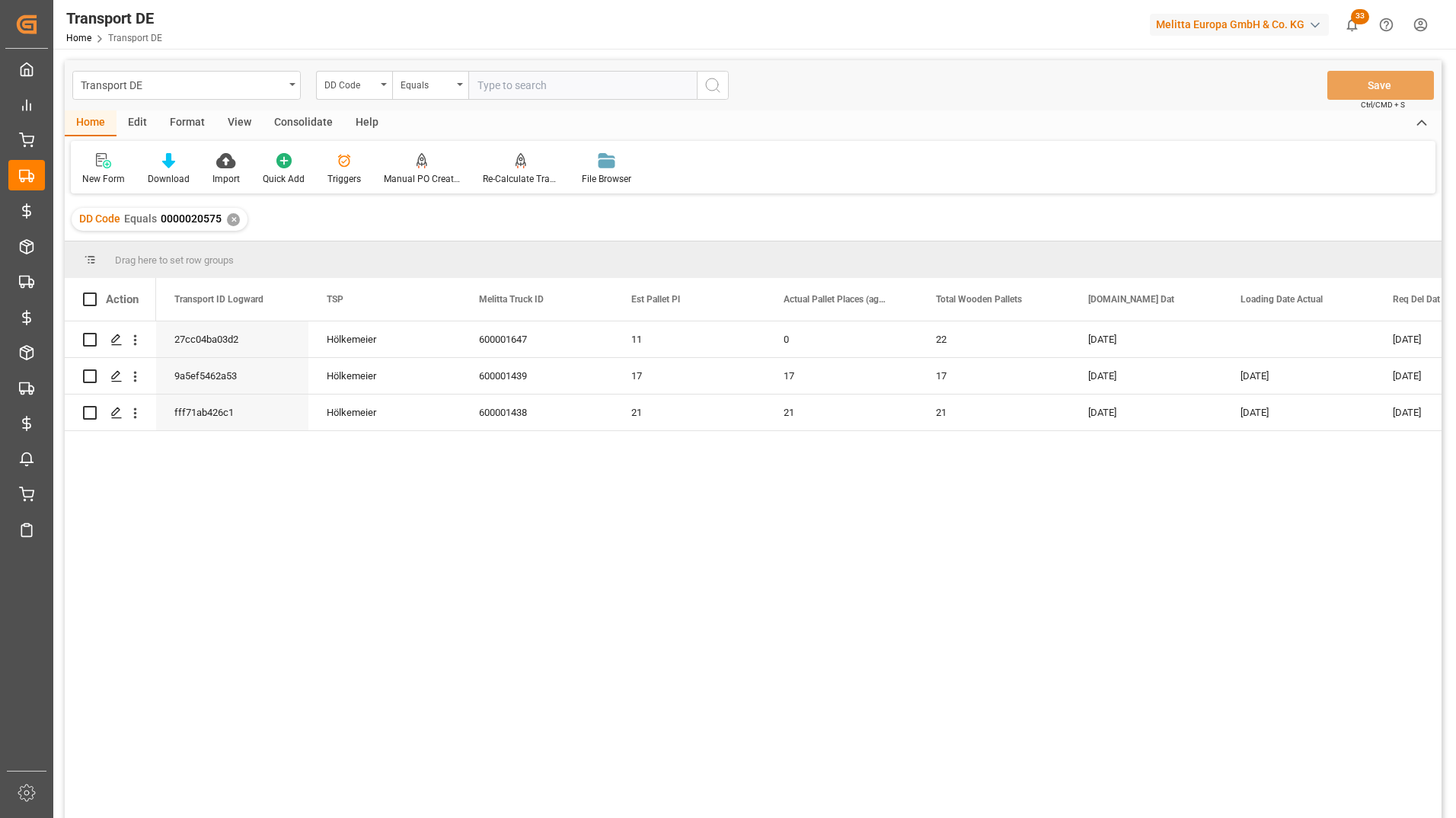
click at [620, 549] on div "27cc04ba03d2 Hölkemeier 600001647 [DATE] [DATE] 11 0 22 0 9a5ef5462a53 Hölkemei…" at bounding box center [799, 574] width 1286 height 506
drag, startPoint x: 305, startPoint y: 296, endPoint x: 296, endPoint y: 300, distance: 9.8
click at [296, 300] on div at bounding box center [298, 299] width 6 height 43
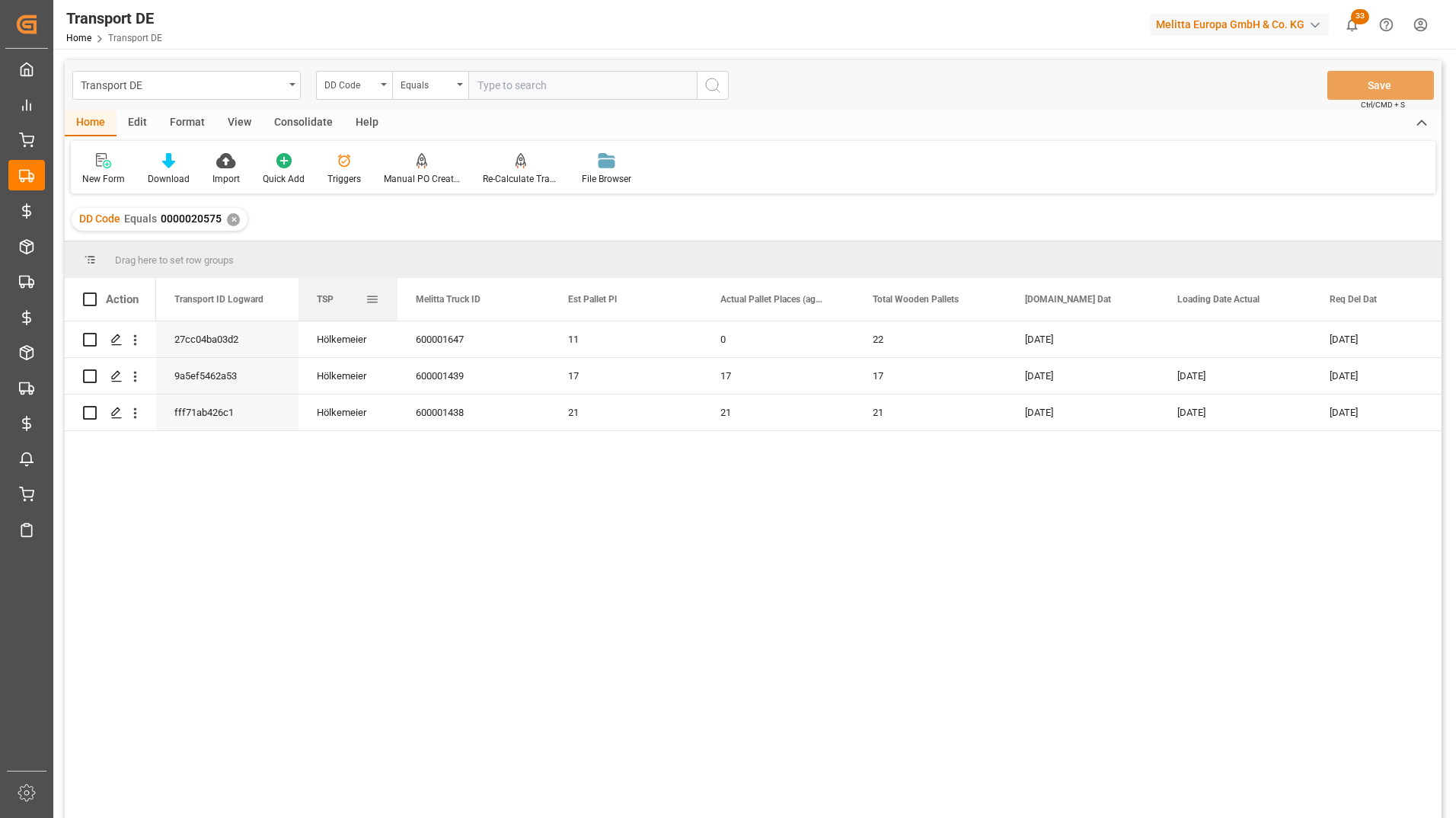
drag, startPoint x: 448, startPoint y: 301, endPoint x: 391, endPoint y: 314, distance: 58.5
click at [395, 314] on div at bounding box center [397, 299] width 6 height 43
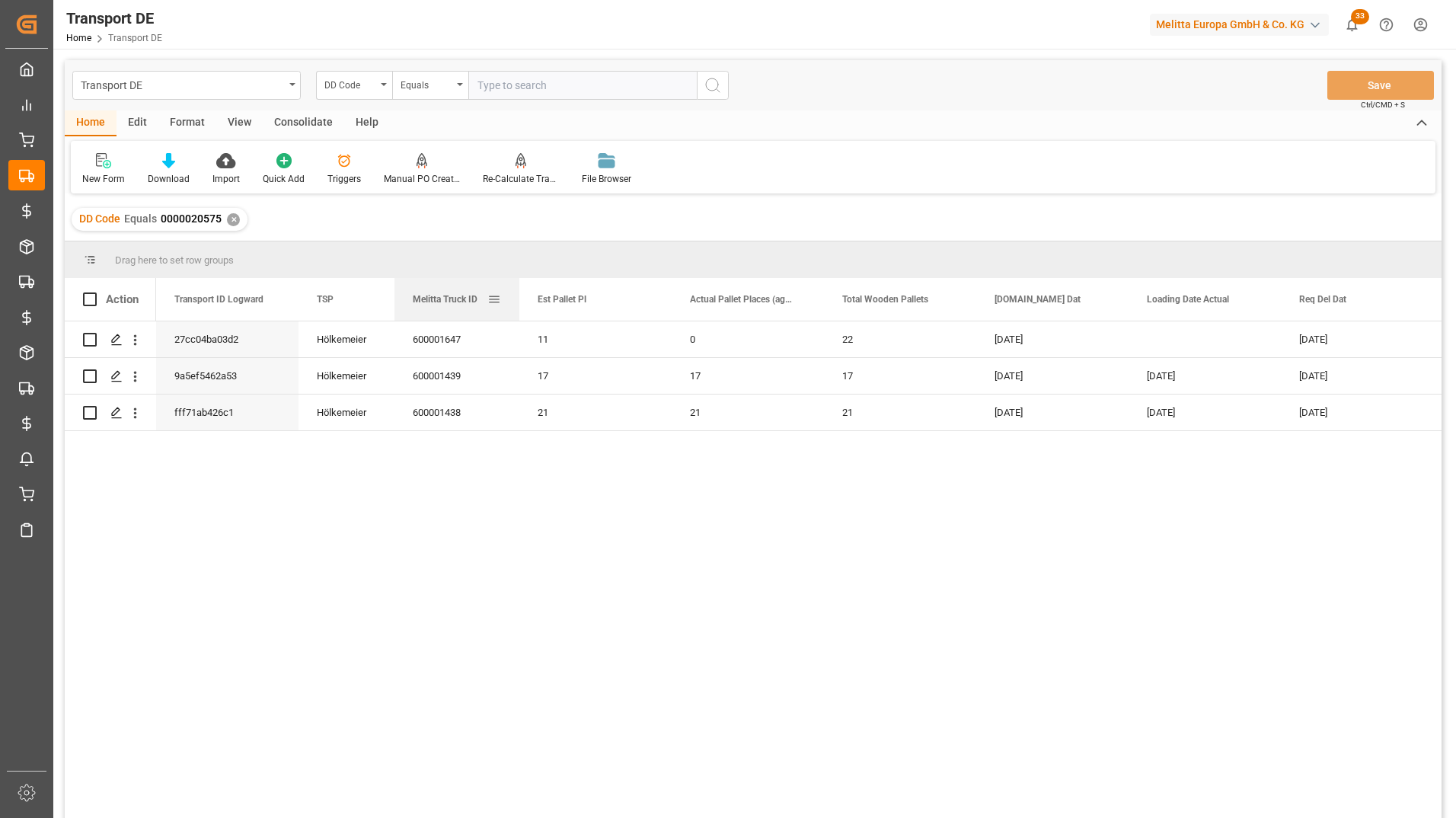
drag, startPoint x: 545, startPoint y: 300, endPoint x: 512, endPoint y: 309, distance: 34.2
click at [517, 309] on div at bounding box center [519, 299] width 6 height 43
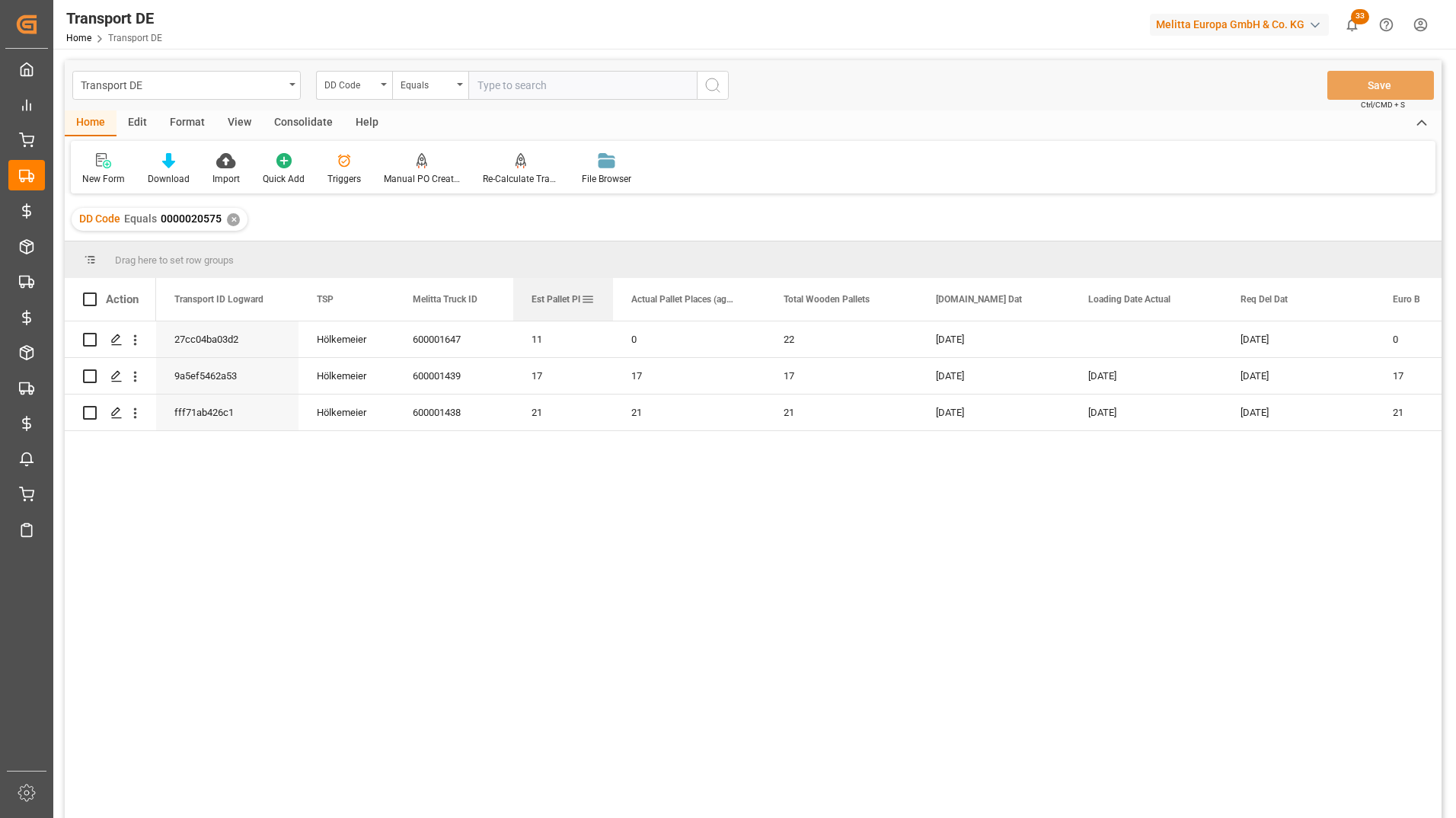
drag, startPoint x: 664, startPoint y: 300, endPoint x: 612, endPoint y: 314, distance: 53.9
click at [612, 314] on div at bounding box center [613, 299] width 6 height 43
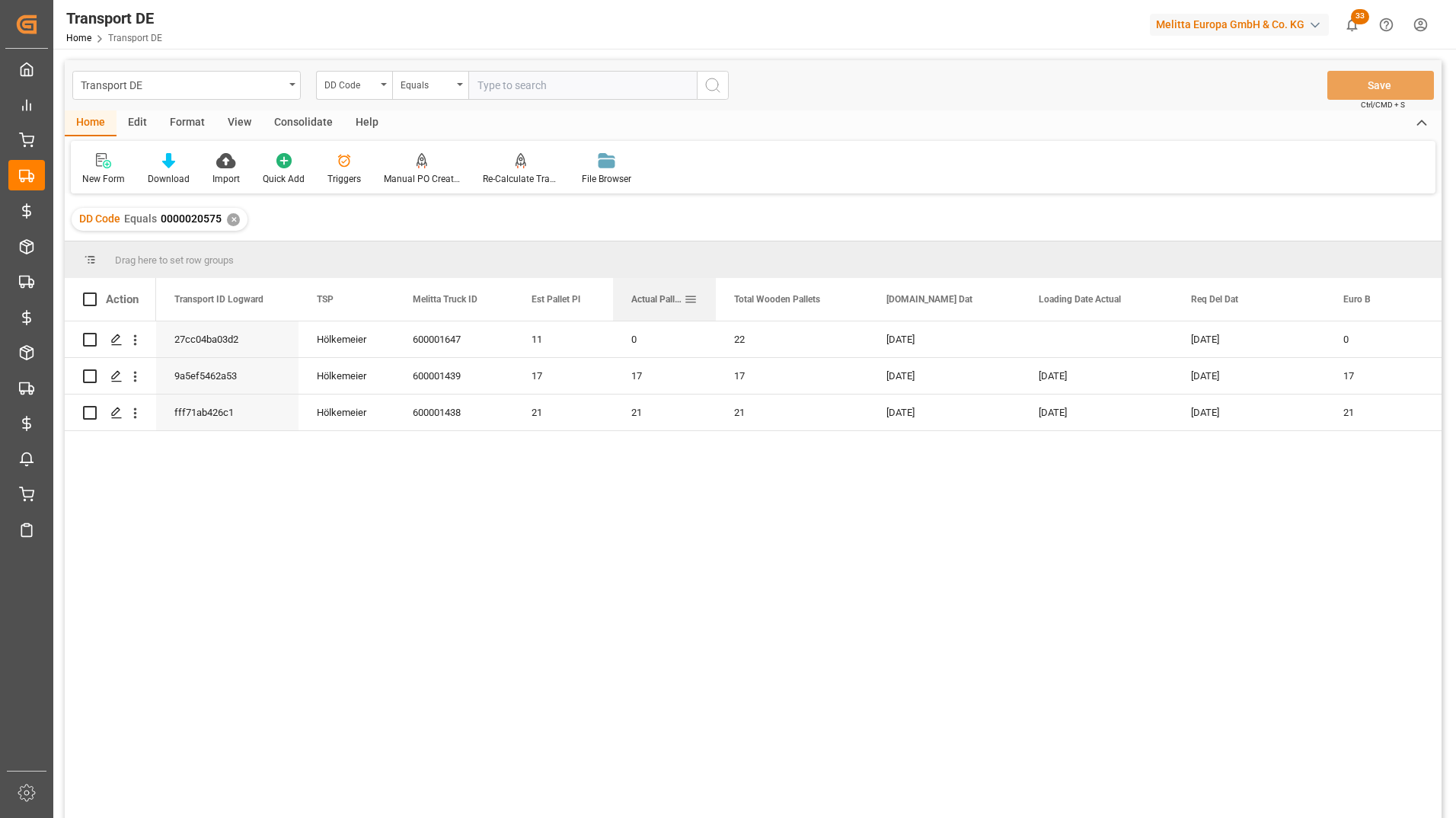
drag, startPoint x: 763, startPoint y: 300, endPoint x: 713, endPoint y: 312, distance: 51.4
click at [713, 312] on div at bounding box center [715, 299] width 6 height 43
drag, startPoint x: 867, startPoint y: 302, endPoint x: 858, endPoint y: 305, distance: 9.5
click at [858, 305] on div at bounding box center [858, 299] width 6 height 43
drag, startPoint x: 1347, startPoint y: 288, endPoint x: 964, endPoint y: 294, distance: 383.0
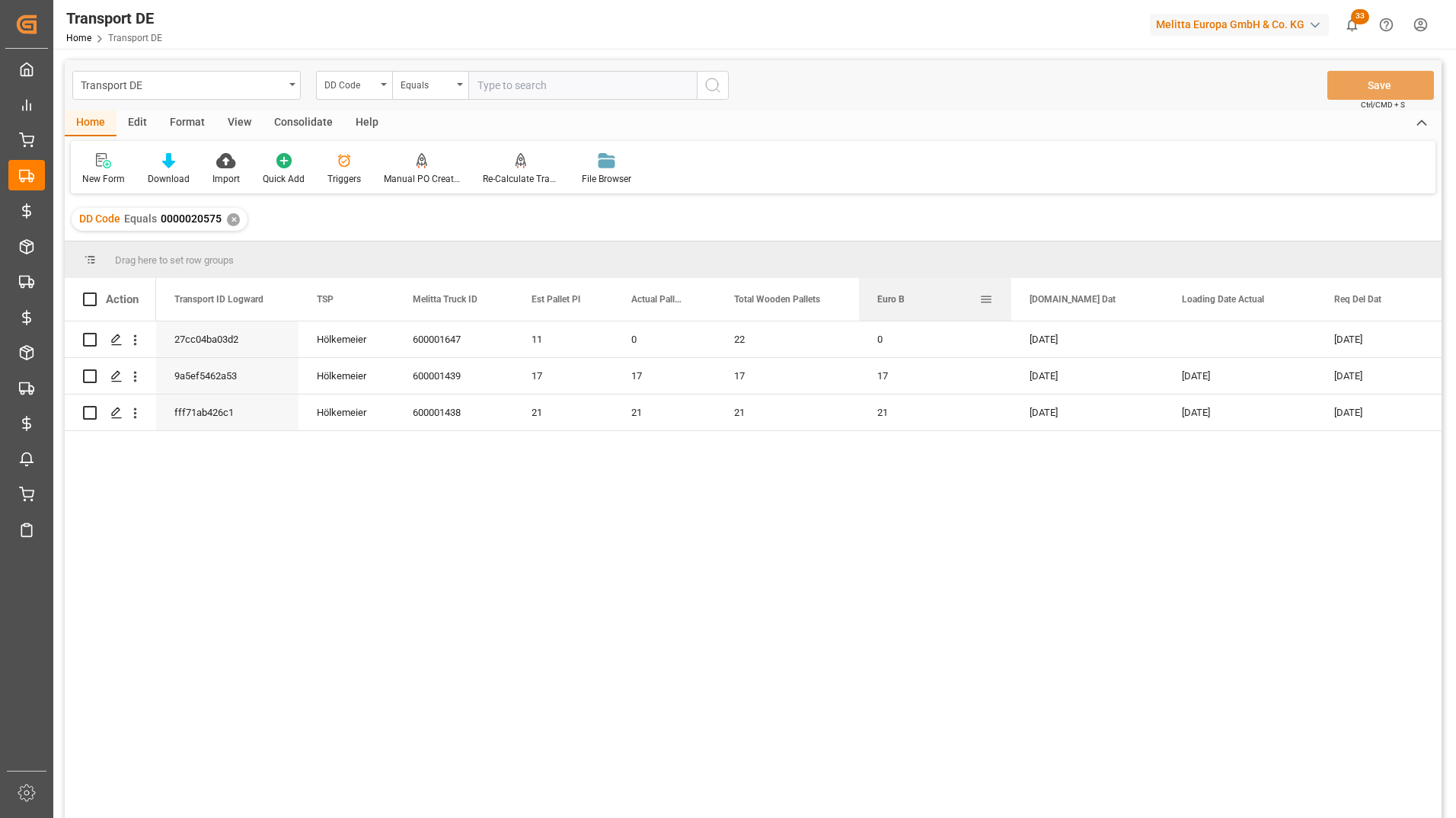
click at [964, 294] on div "Euro B" at bounding box center [928, 299] width 102 height 43
drag, startPoint x: 771, startPoint y: 296, endPoint x: 762, endPoint y: 297, distance: 9.1
click at [762, 297] on span "Total Wooden Pallets" at bounding box center [777, 299] width 86 height 11
drag, startPoint x: 1008, startPoint y: 291, endPoint x: 943, endPoint y: 301, distance: 65.8
click at [949, 301] on div at bounding box center [952, 299] width 6 height 43
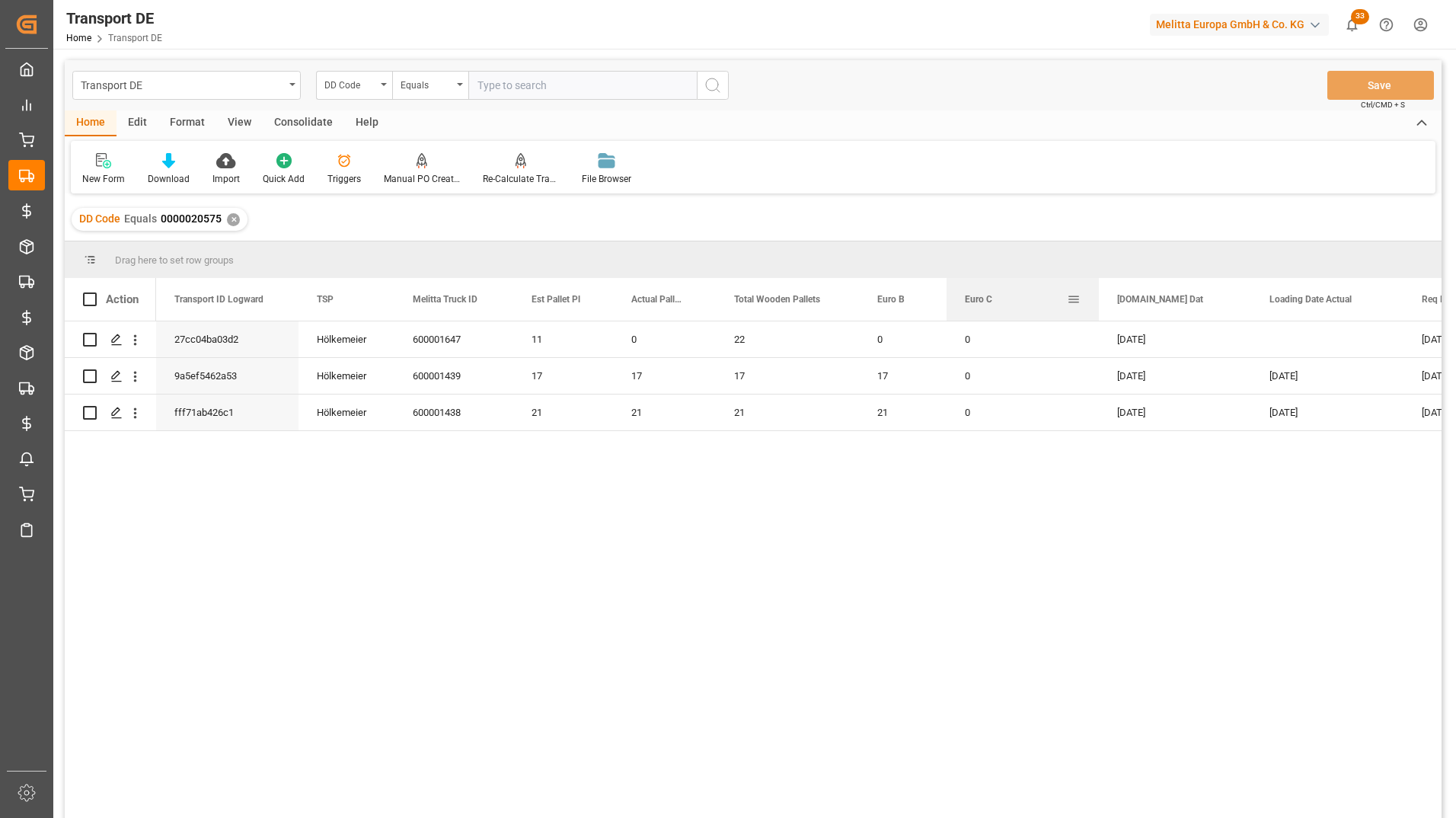
drag, startPoint x: 1425, startPoint y: 299, endPoint x: 1006, endPoint y: 309, distance: 419.1
click at [1006, 309] on div "Euro C" at bounding box center [1015, 299] width 102 height 43
drag, startPoint x: 1097, startPoint y: 301, endPoint x: 1029, endPoint y: 314, distance: 69.2
click at [1029, 314] on div at bounding box center [1030, 299] width 6 height 43
drag, startPoint x: 1181, startPoint y: 292, endPoint x: 1125, endPoint y: 306, distance: 57.7
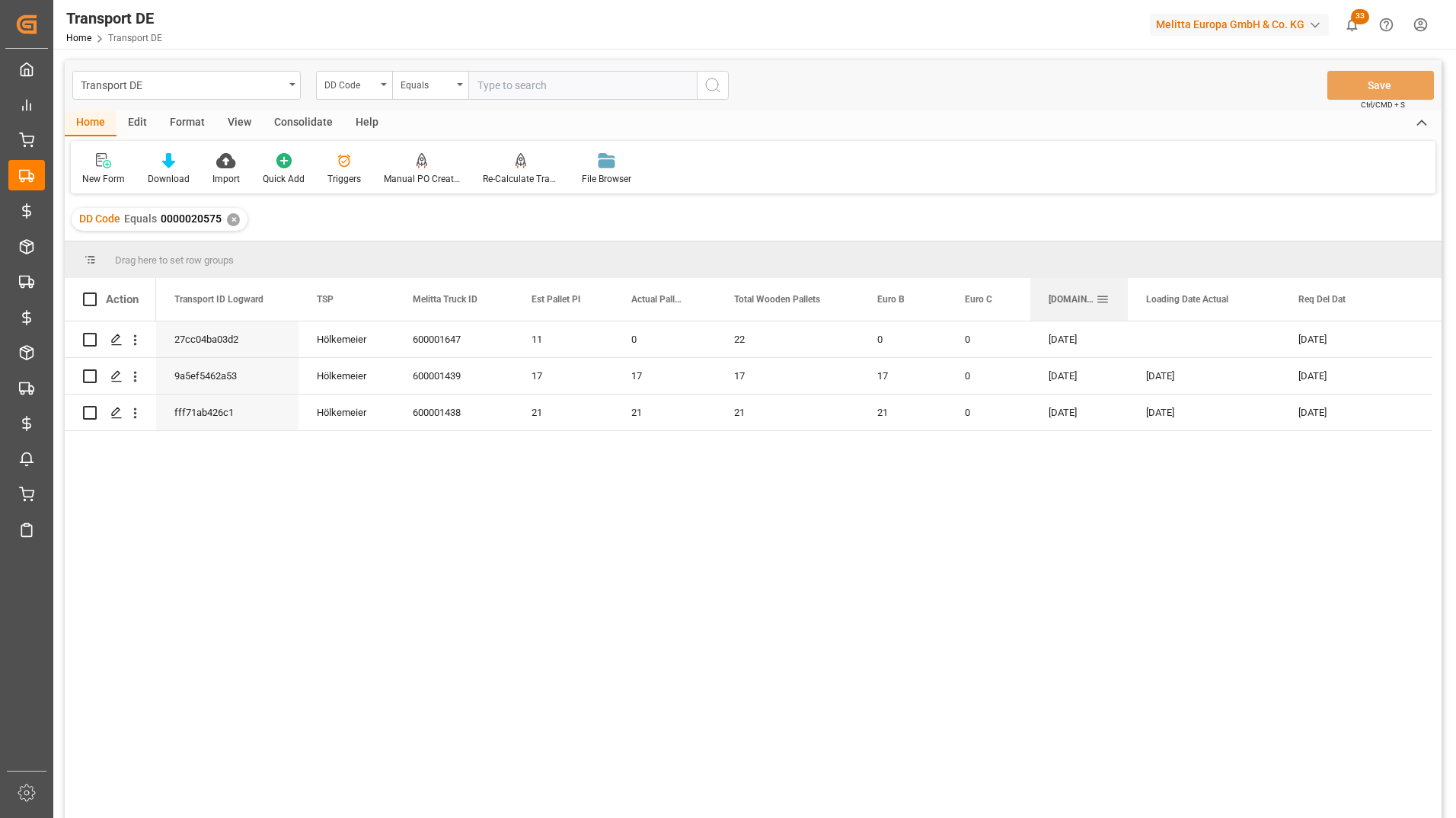
click at [1125, 306] on div at bounding box center [1128, 299] width 6 height 43
drag, startPoint x: 1278, startPoint y: 290, endPoint x: 1262, endPoint y: 296, distance: 17.1
click at [1264, 296] on div at bounding box center [1267, 299] width 6 height 43
drag, startPoint x: 1413, startPoint y: 303, endPoint x: 1368, endPoint y: 314, distance: 46.3
click at [1368, 314] on div at bounding box center [1369, 299] width 6 height 43
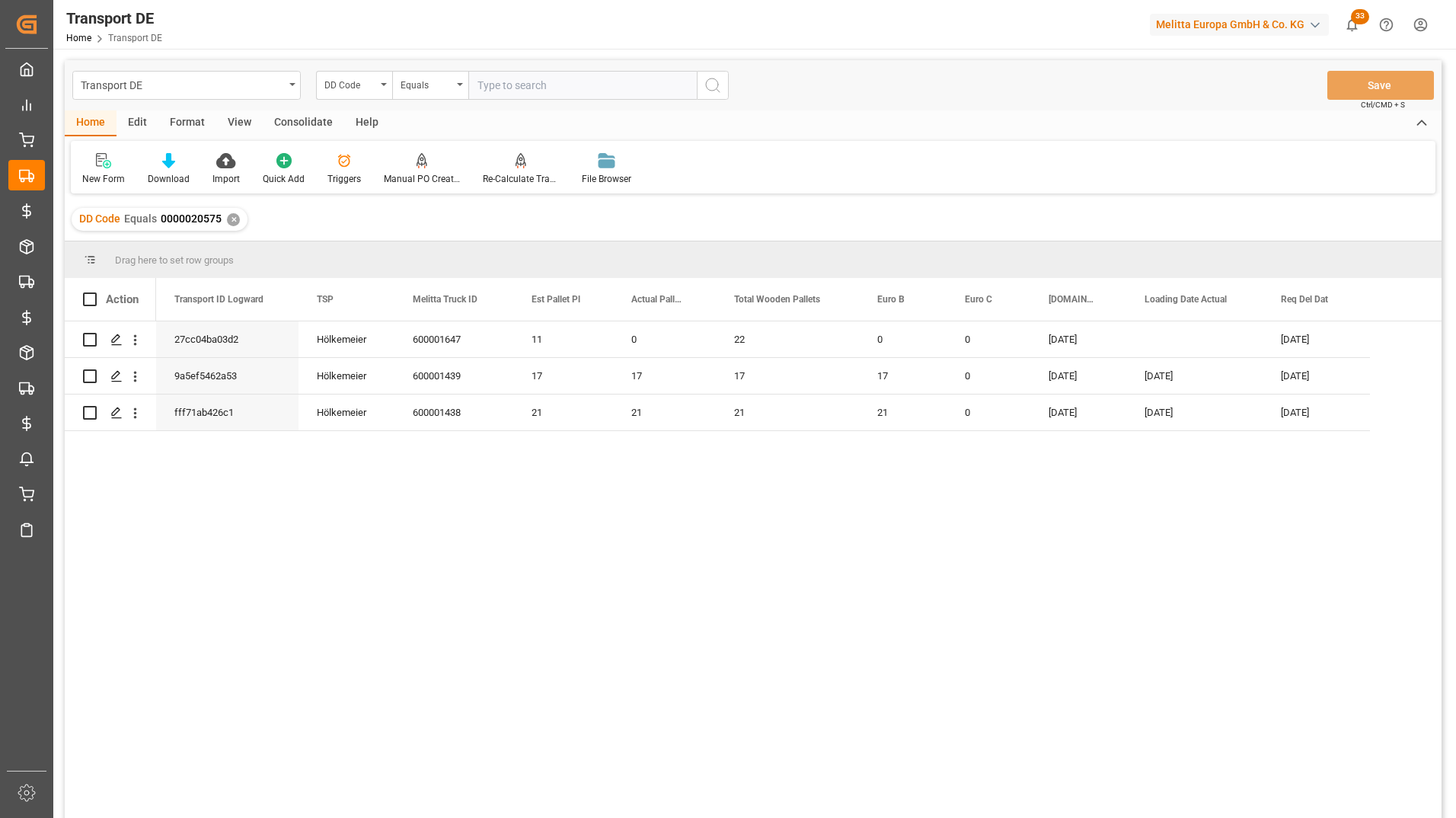
click at [309, 124] on div "Consolidate" at bounding box center [304, 124] width 82 height 26
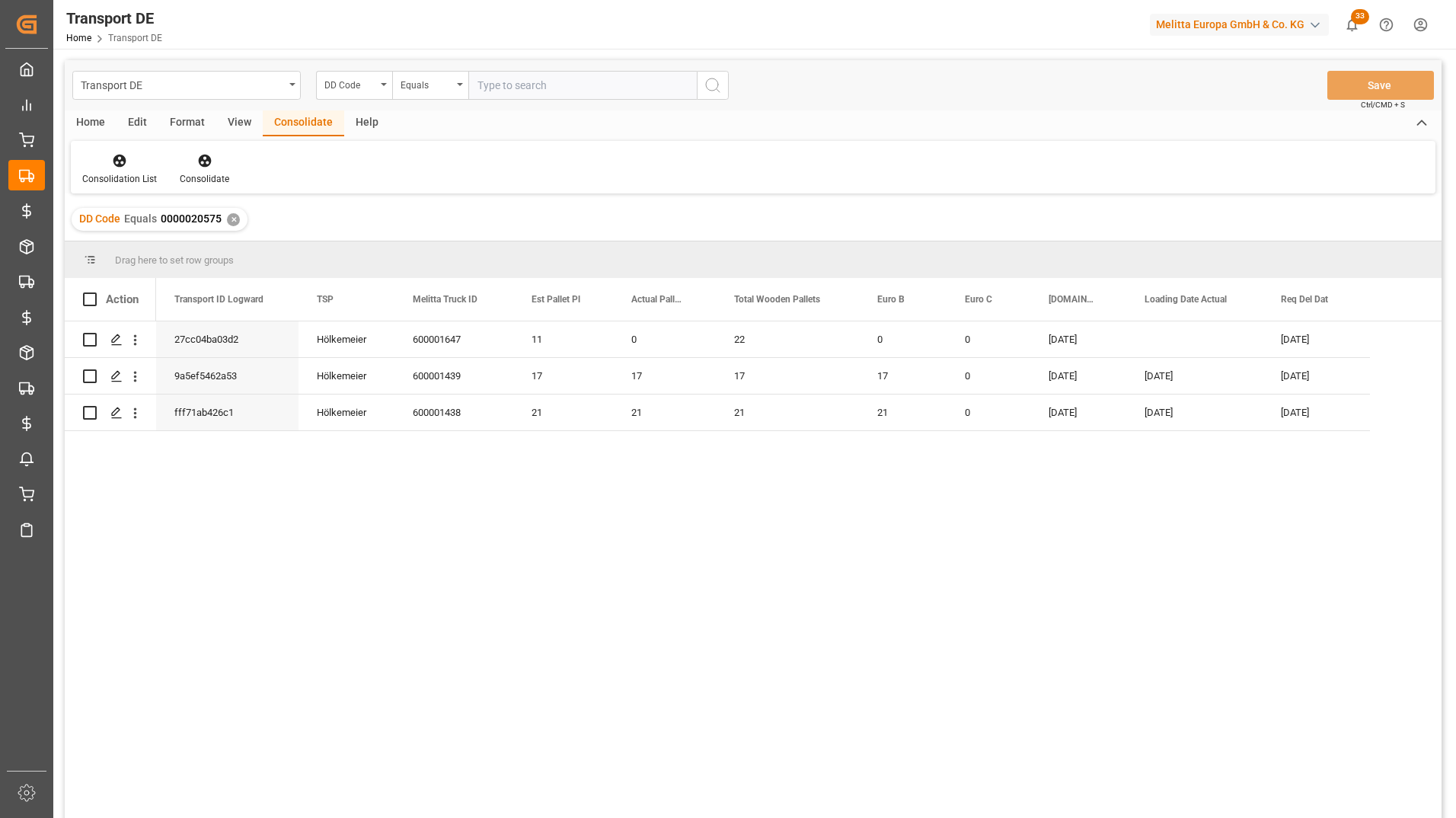
click at [258, 124] on div "View" at bounding box center [239, 124] width 47 height 26
click at [262, 174] on div "Save Template" at bounding box center [264, 179] width 60 height 14
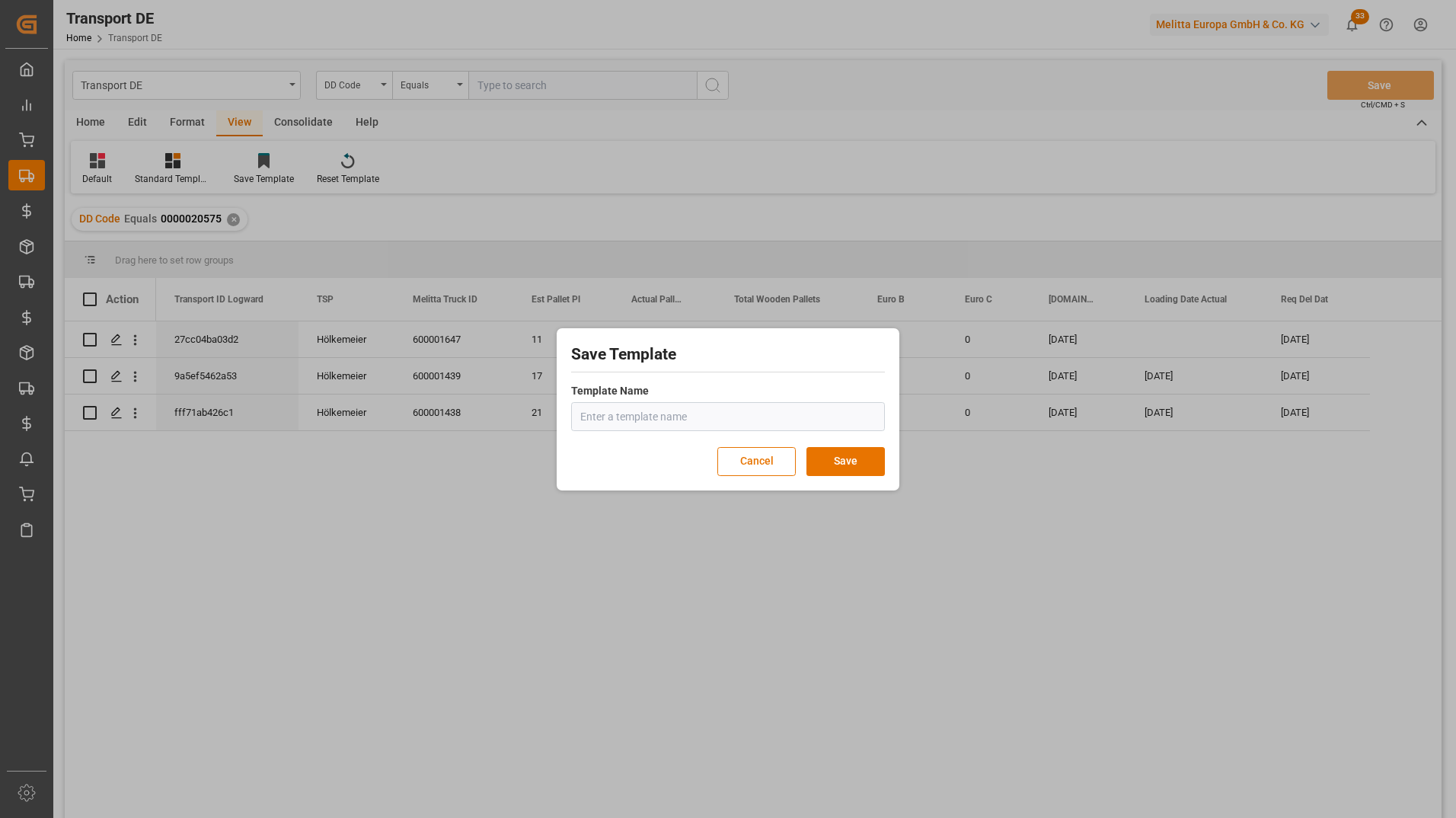
click at [647, 429] on input "text" at bounding box center [727, 416] width 314 height 29
type input "Amazon VF Shuttle"
click at [832, 459] on button "Save" at bounding box center [846, 461] width 79 height 29
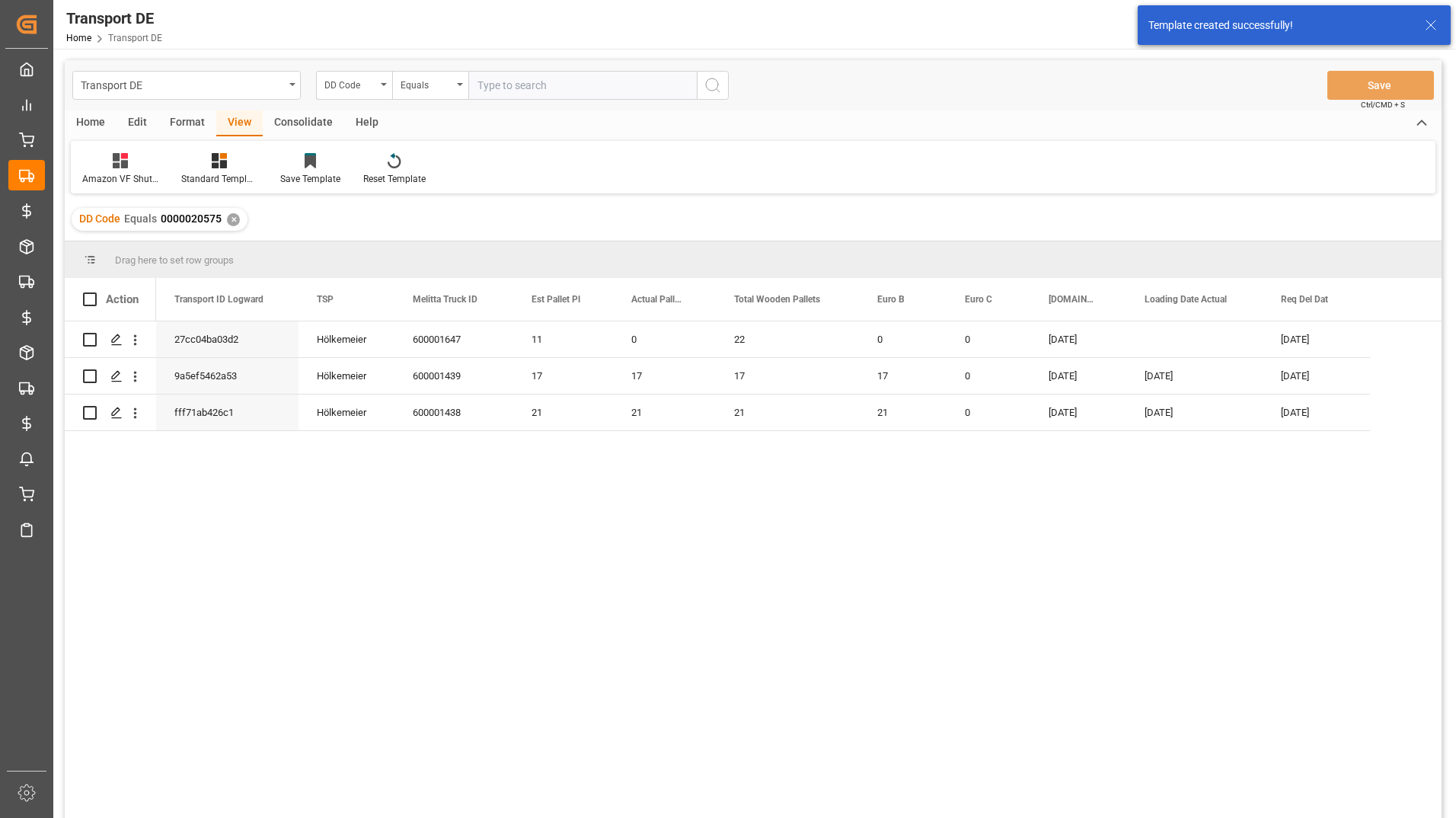
click at [91, 118] on div "Home" at bounding box center [90, 124] width 52 height 26
click at [185, 167] on div at bounding box center [168, 160] width 42 height 16
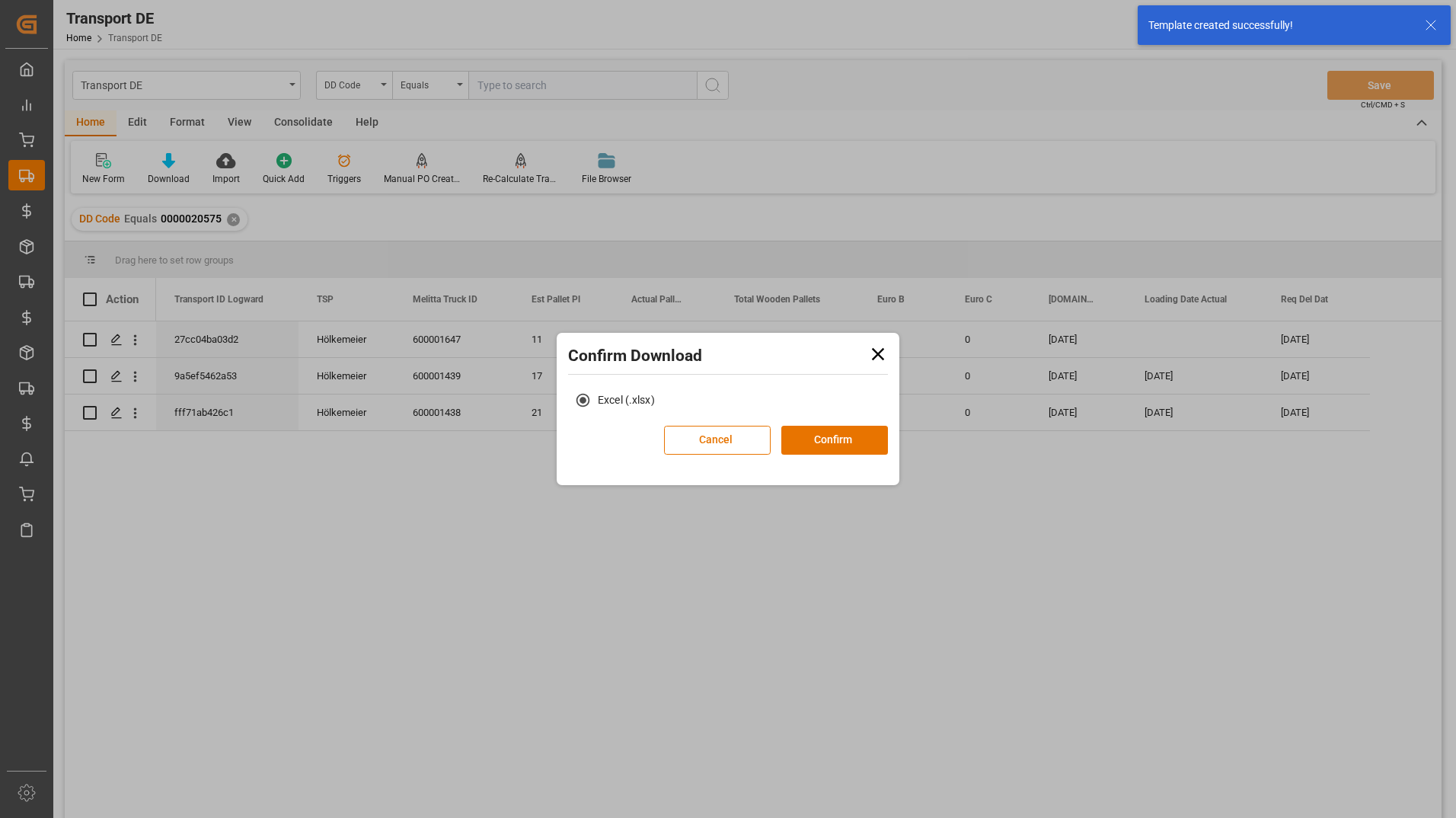
click at [824, 420] on div "Excel (.xlsx)" at bounding box center [727, 405] width 335 height 40
click at [823, 438] on button "Confirm" at bounding box center [834, 440] width 106 height 29
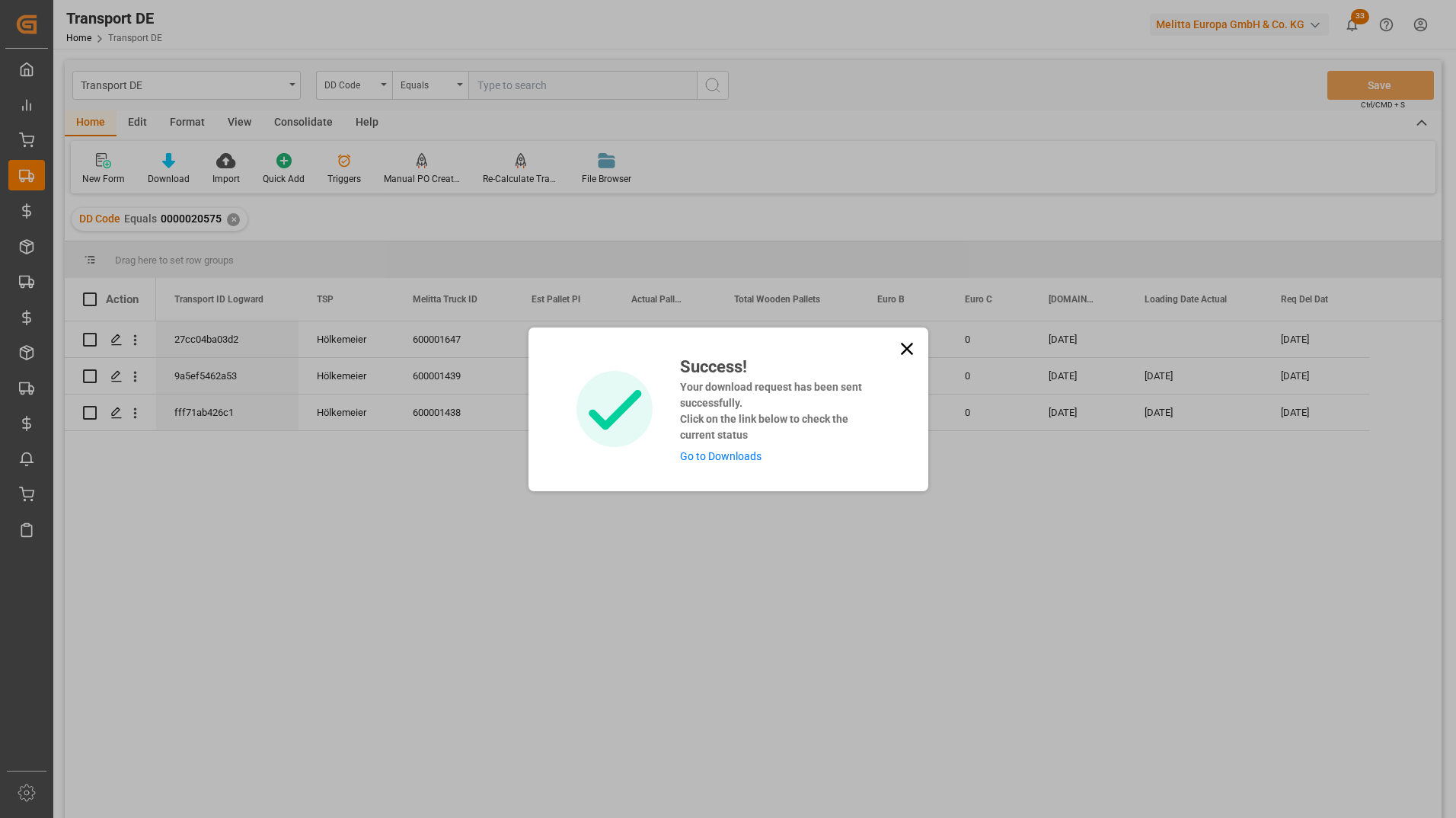
click at [898, 349] on icon at bounding box center [907, 349] width 21 height 21
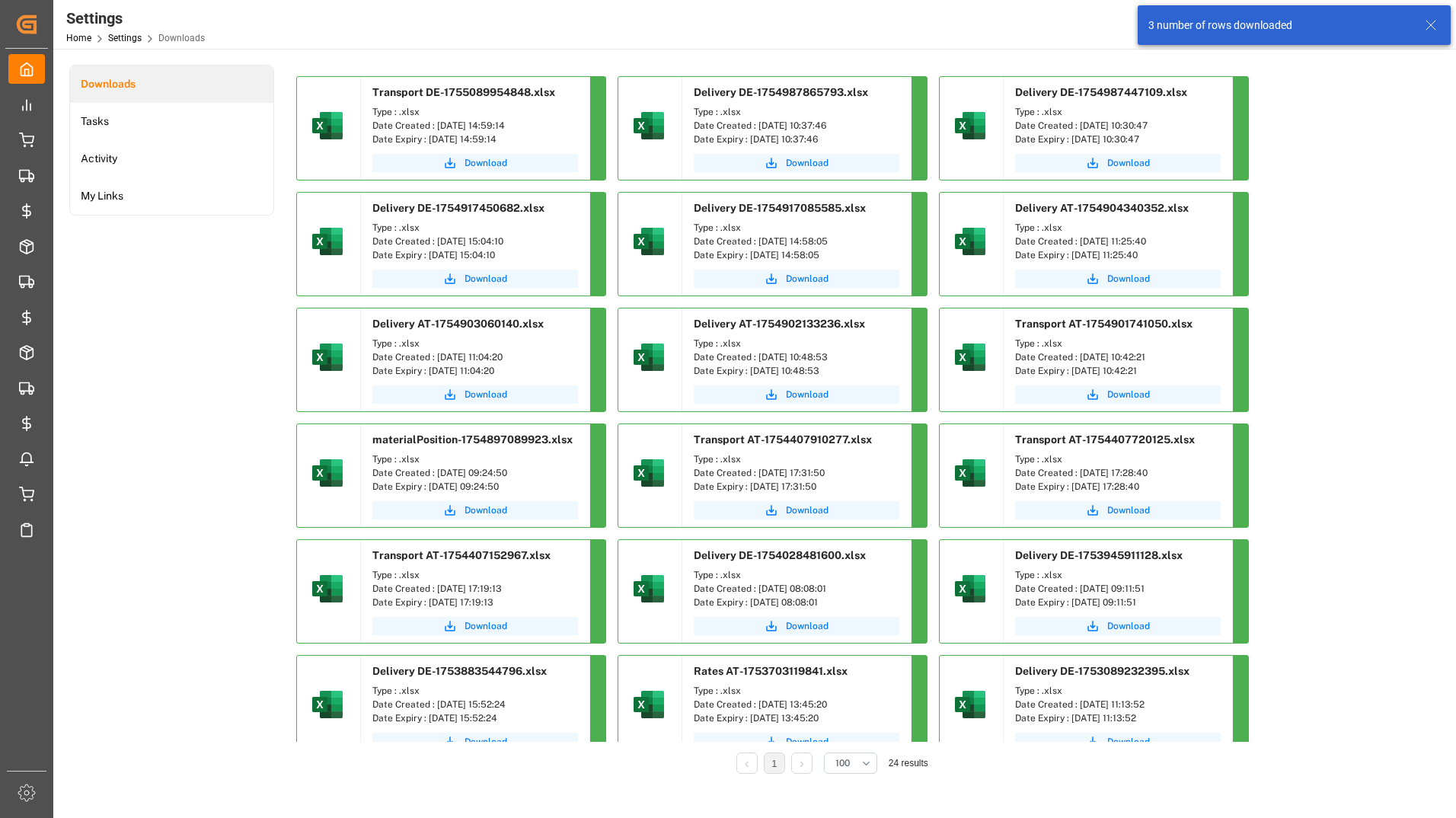
click at [485, 147] on div "Type : .xlsx Date Created : [DATE] 14:59:14 Date Expiry : [DATE] 14:59:14" at bounding box center [475, 126] width 228 height 49
click at [484, 161] on span "Download" at bounding box center [486, 163] width 43 height 14
